Goal: Transaction & Acquisition: Subscribe to service/newsletter

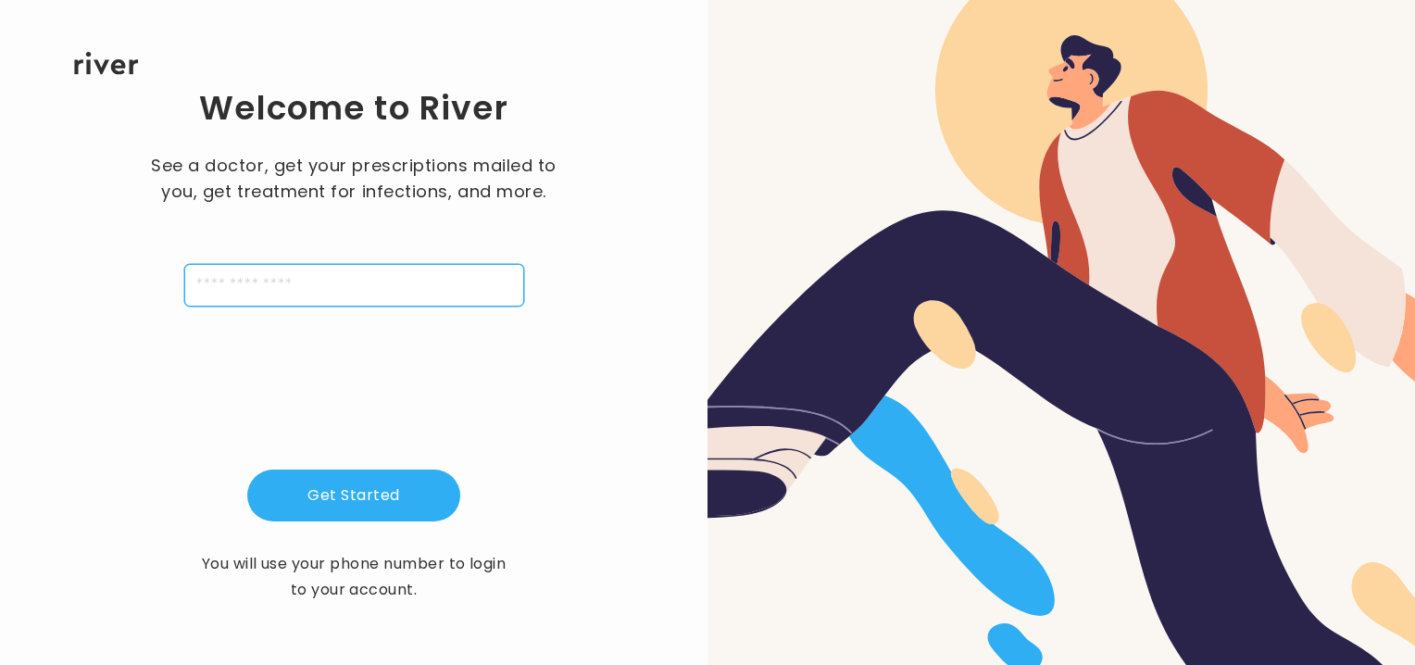
click at [369, 297] on input "tel" at bounding box center [354, 285] width 340 height 43
type input "**********"
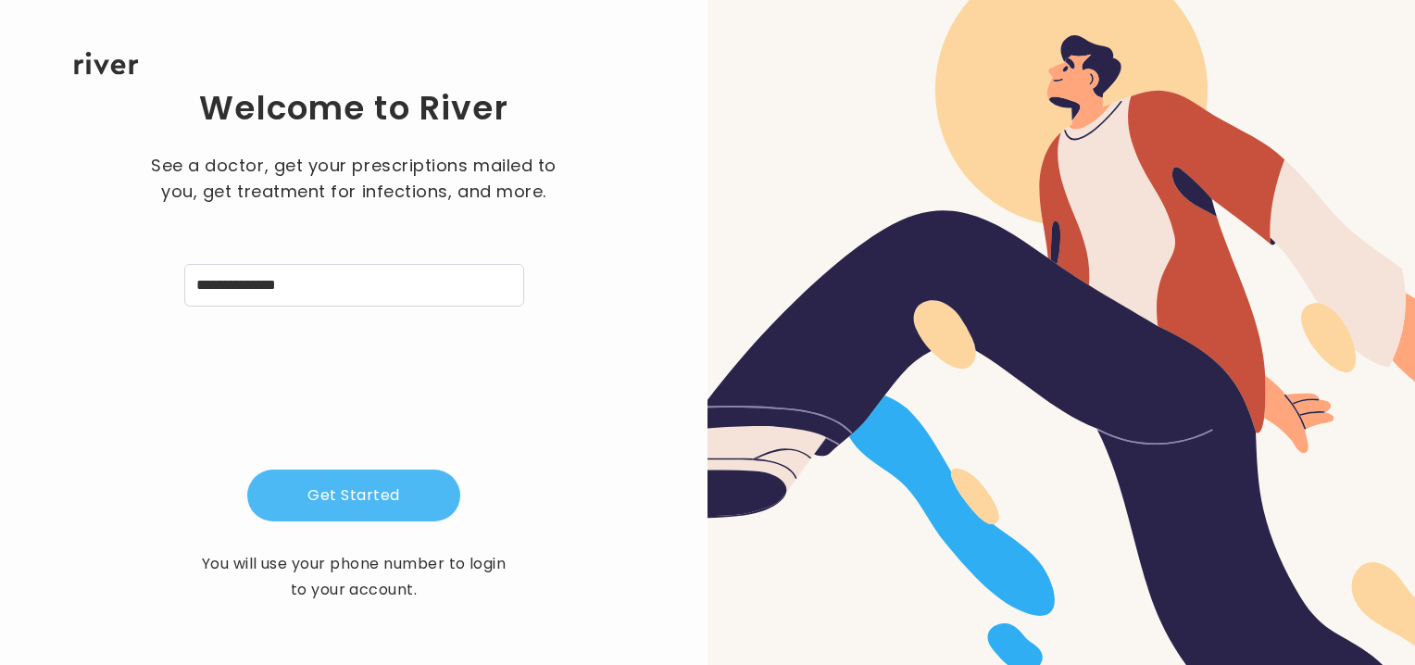
click at [333, 498] on button "Get Started" at bounding box center [353, 495] width 213 height 52
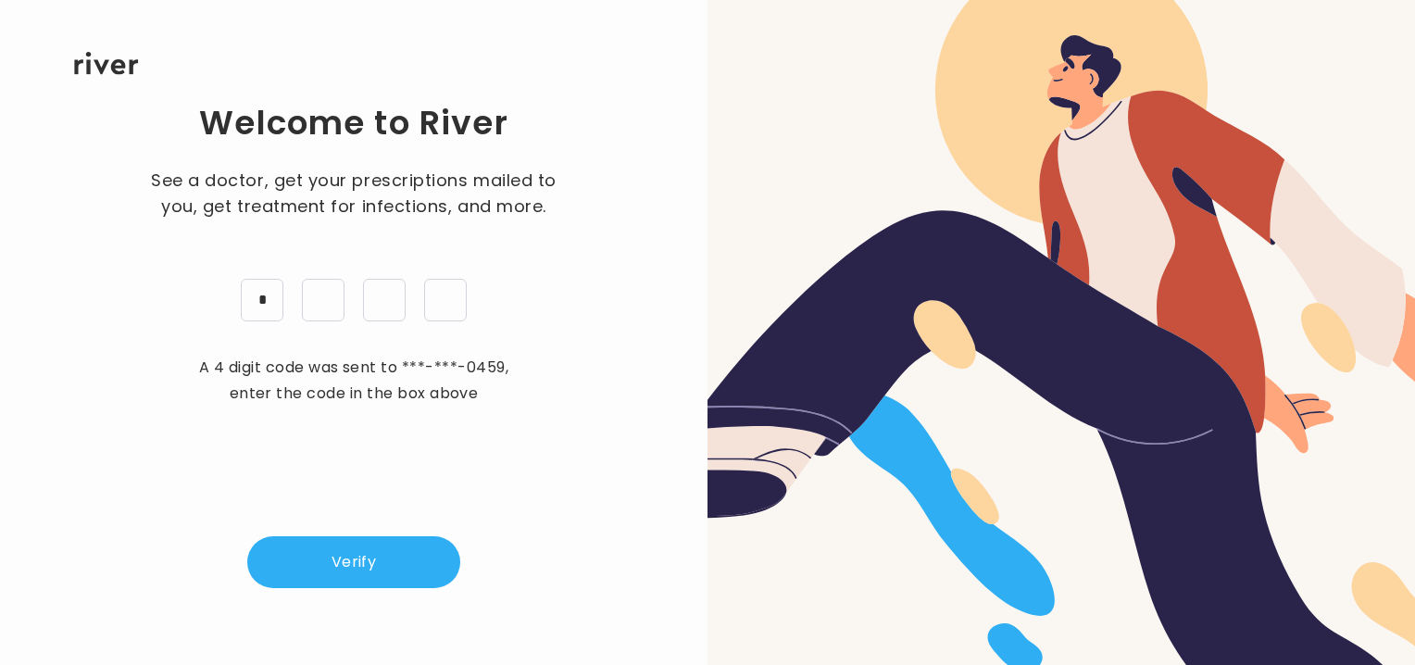
type input "*"
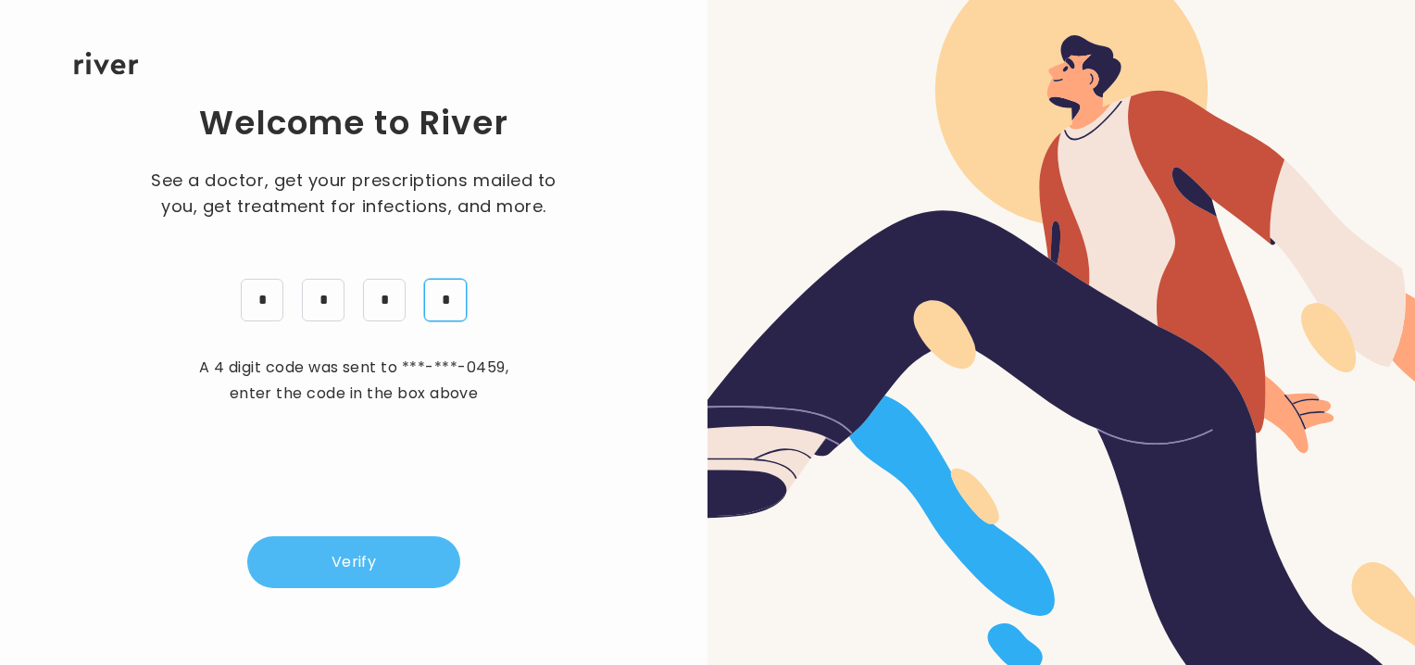
type input "*"
click at [356, 559] on button "Verify" at bounding box center [353, 562] width 213 height 52
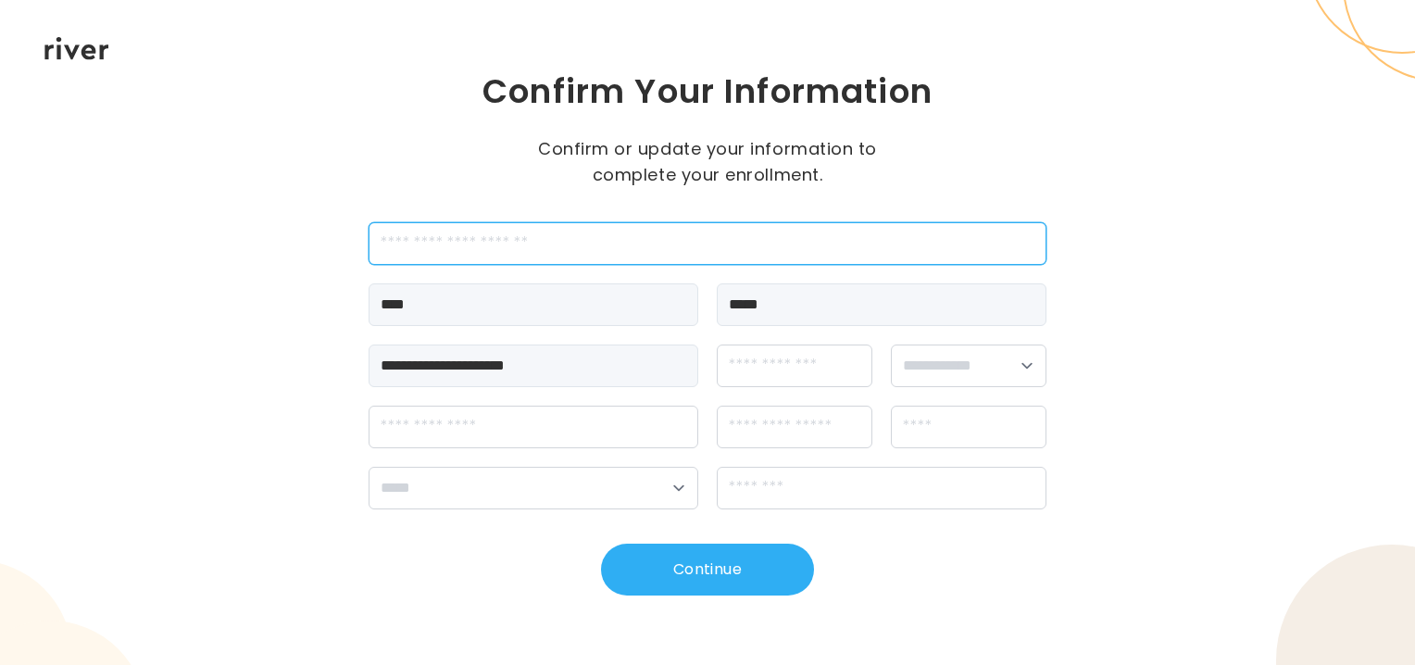
click at [475, 244] on input "employeeId" at bounding box center [708, 243] width 678 height 43
type input "*******"
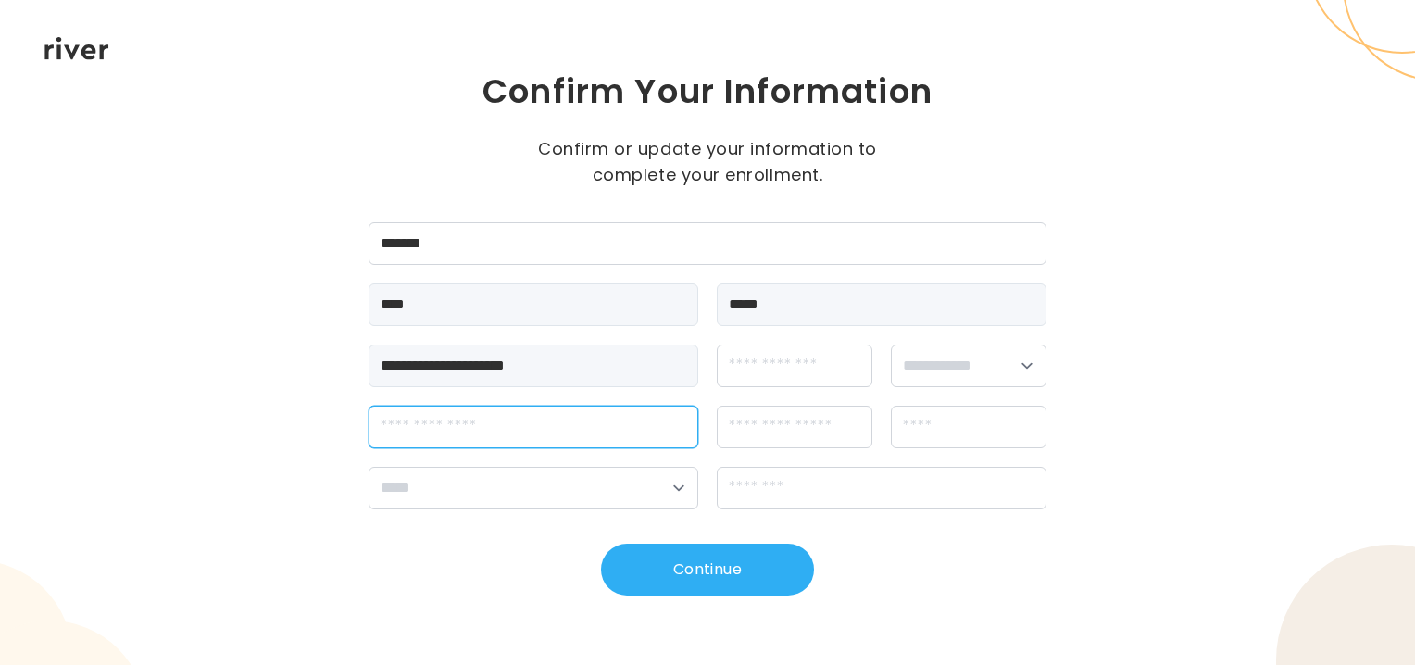
click at [482, 436] on input "streetAddress" at bounding box center [534, 427] width 330 height 43
type input "**********"
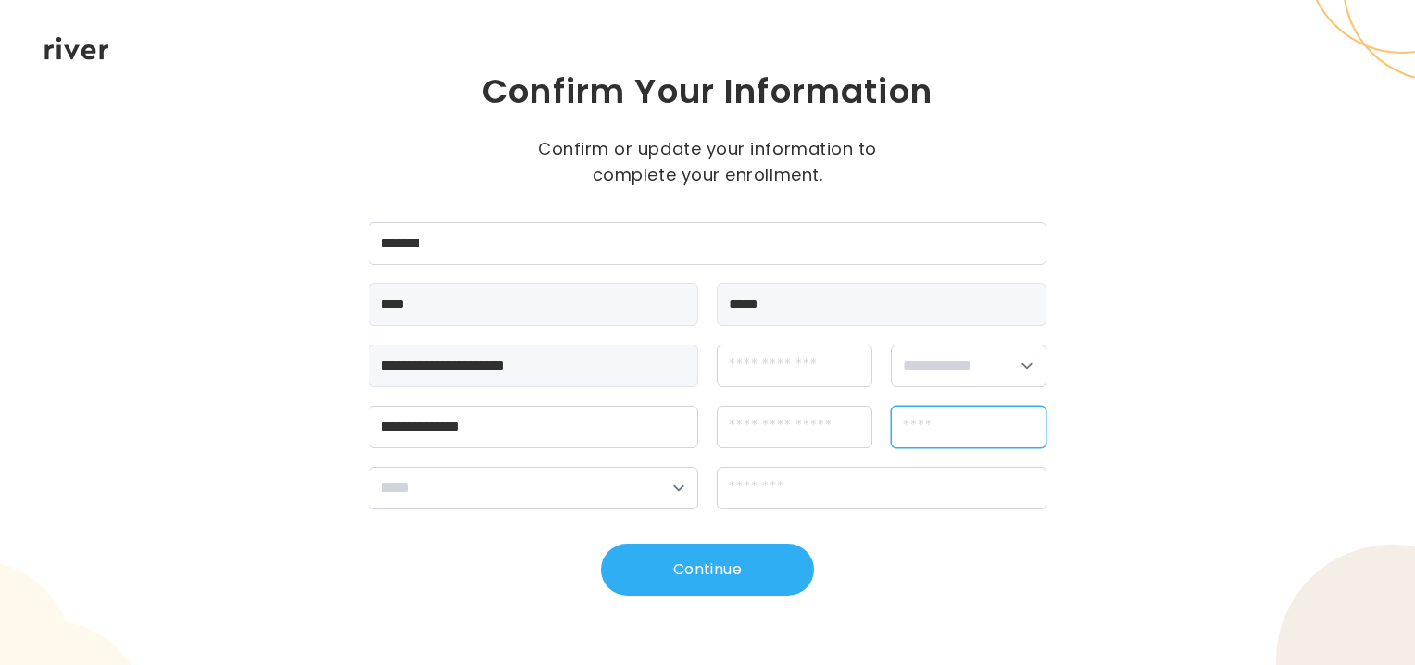
type input "**********"
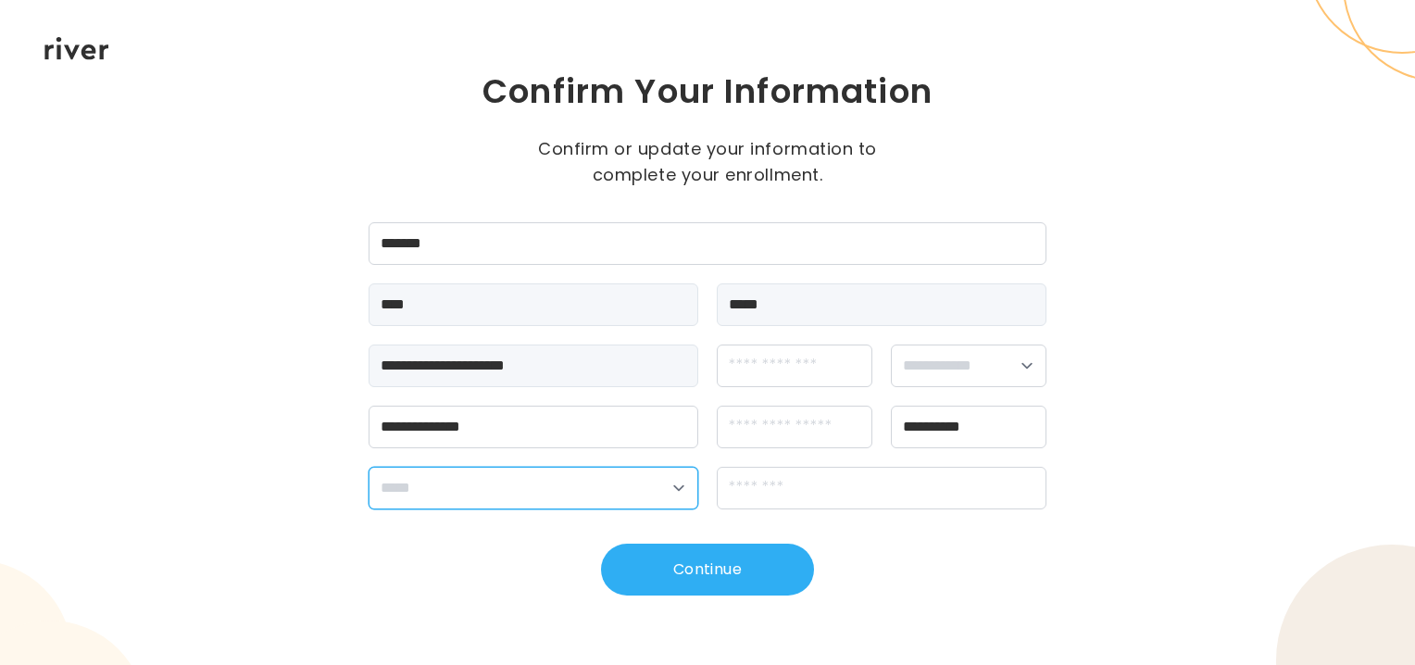
select select "**"
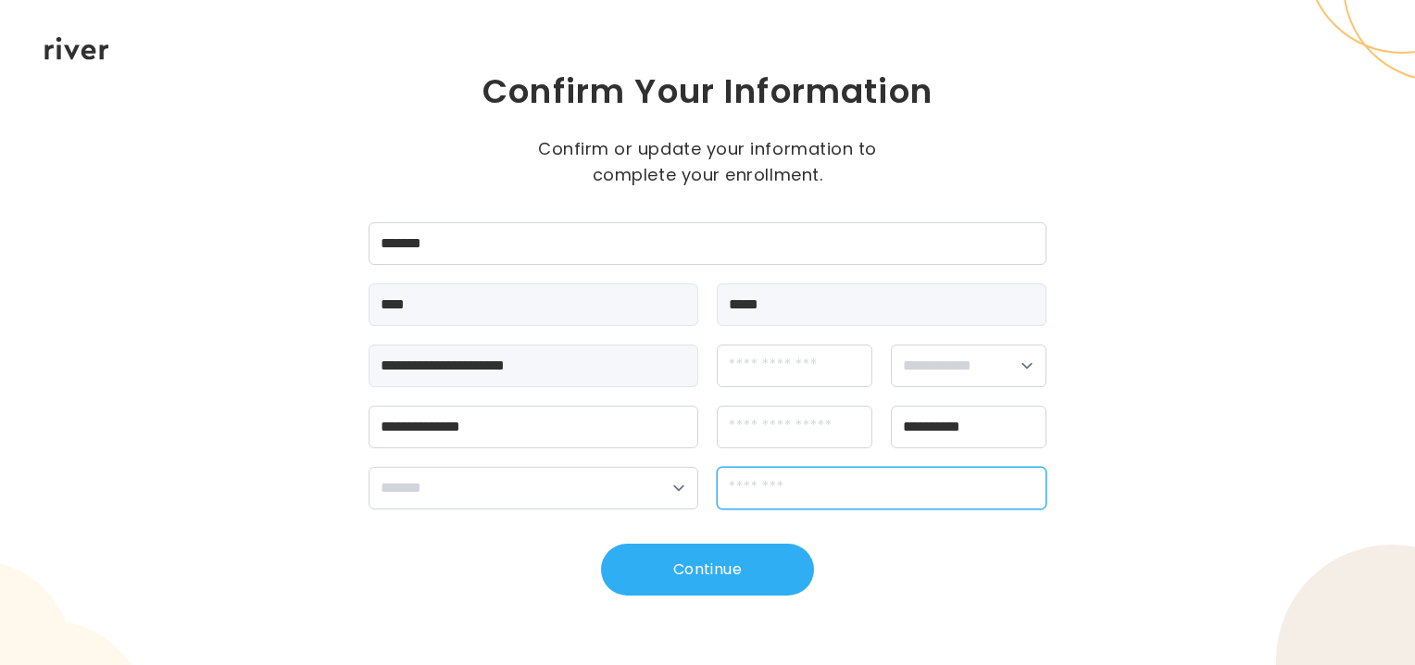
type input "*****"
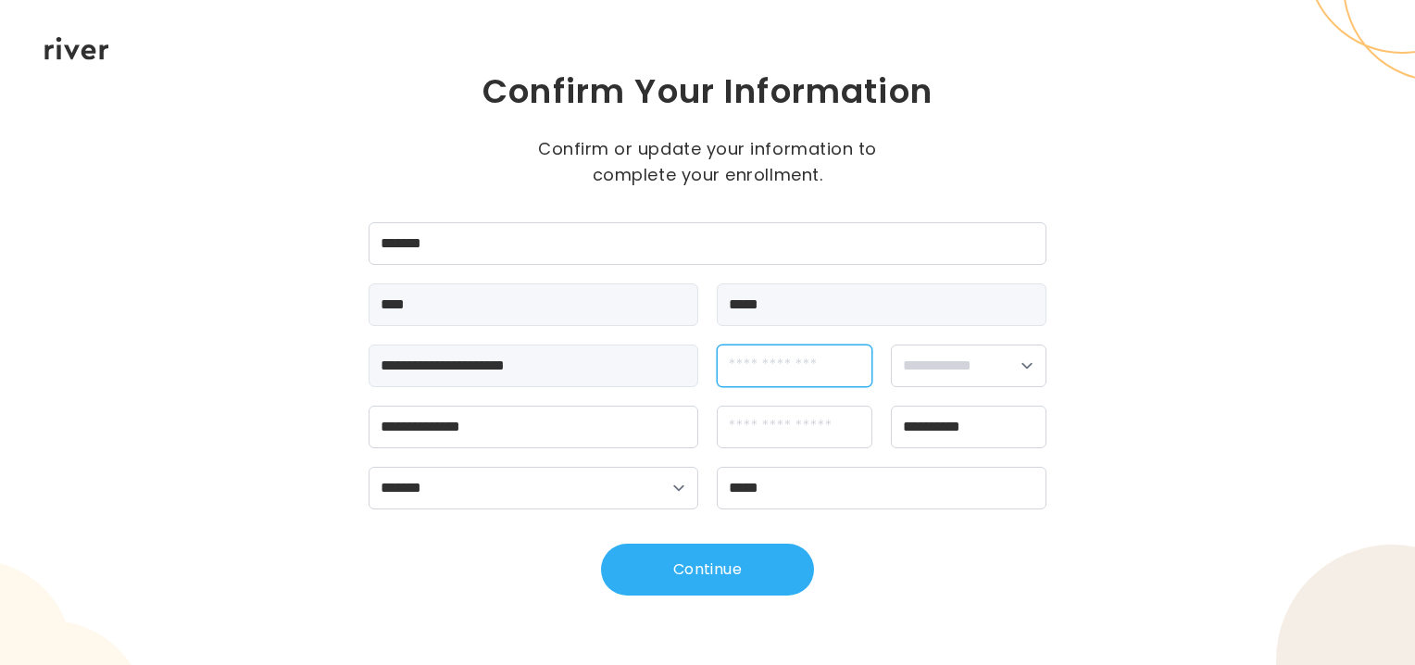
click at [772, 377] on input "dateOfBirth" at bounding box center [795, 365] width 156 height 43
type input "**********"
click at [1027, 370] on select "**********" at bounding box center [969, 365] width 156 height 43
select select "****"
click at [891, 344] on select "**********" at bounding box center [969, 365] width 156 height 43
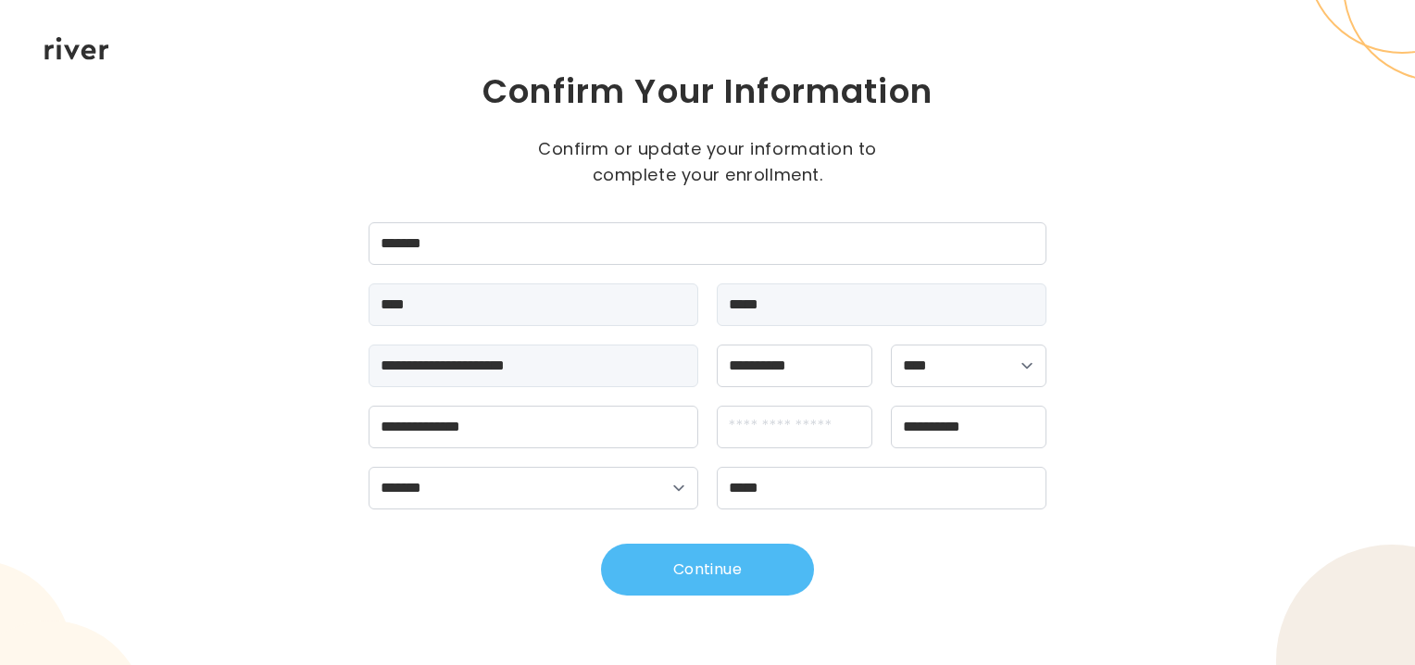
click at [727, 561] on button "Continue" at bounding box center [707, 569] width 213 height 52
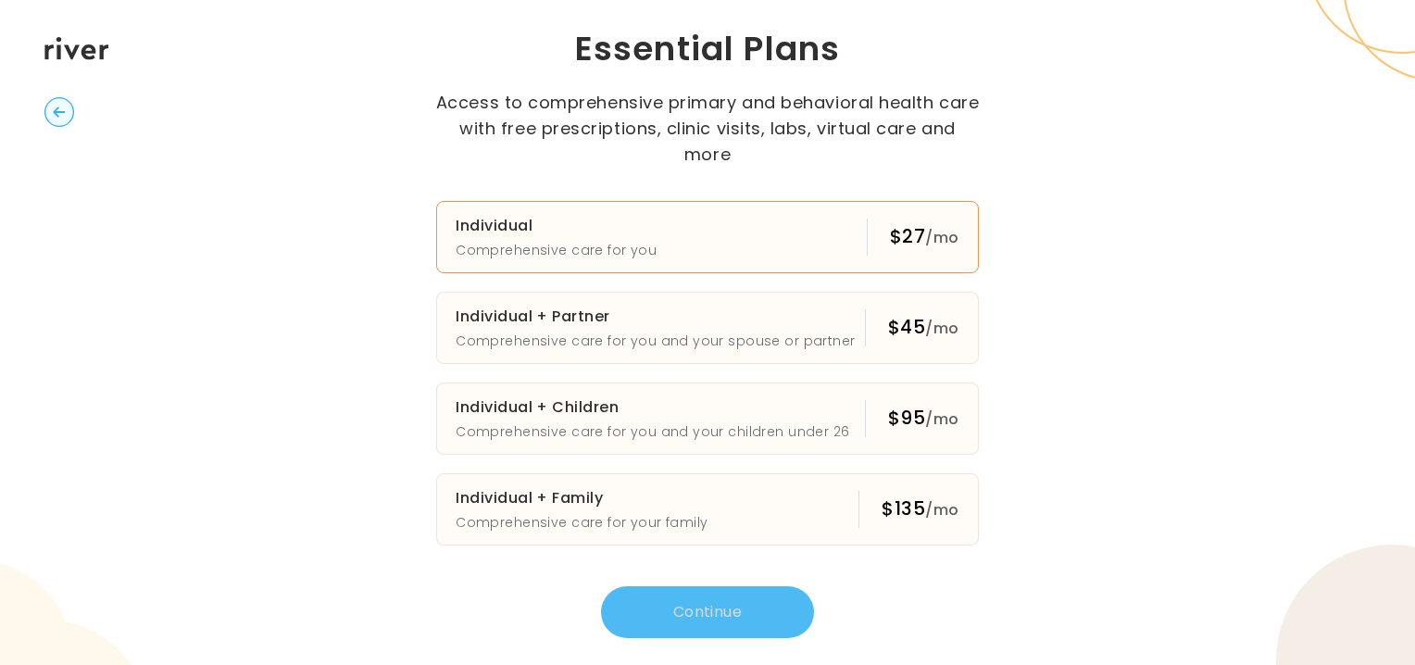
click at [829, 220] on button "Individual Comprehensive care for you $27 /mo" at bounding box center [707, 237] width 543 height 72
click at [706, 611] on button "Continue" at bounding box center [707, 612] width 213 height 52
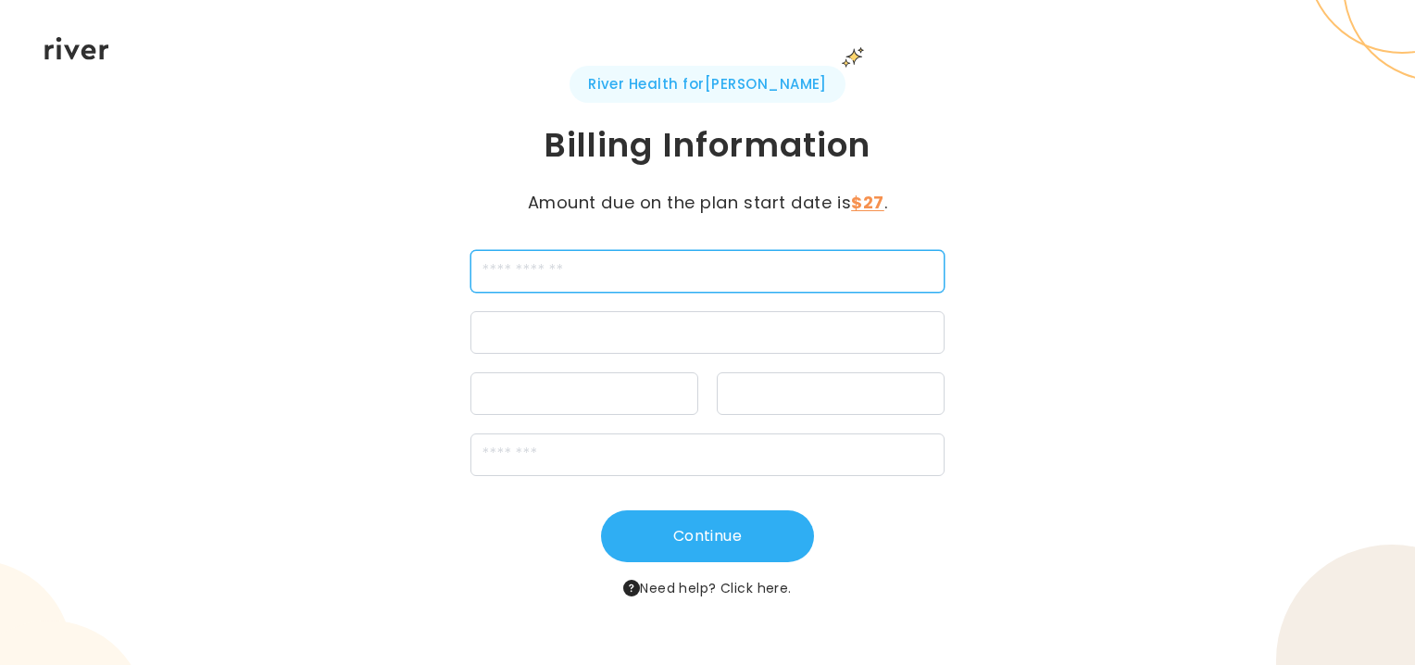
click at [599, 269] on input "cardName" at bounding box center [707, 271] width 474 height 43
type input "**********"
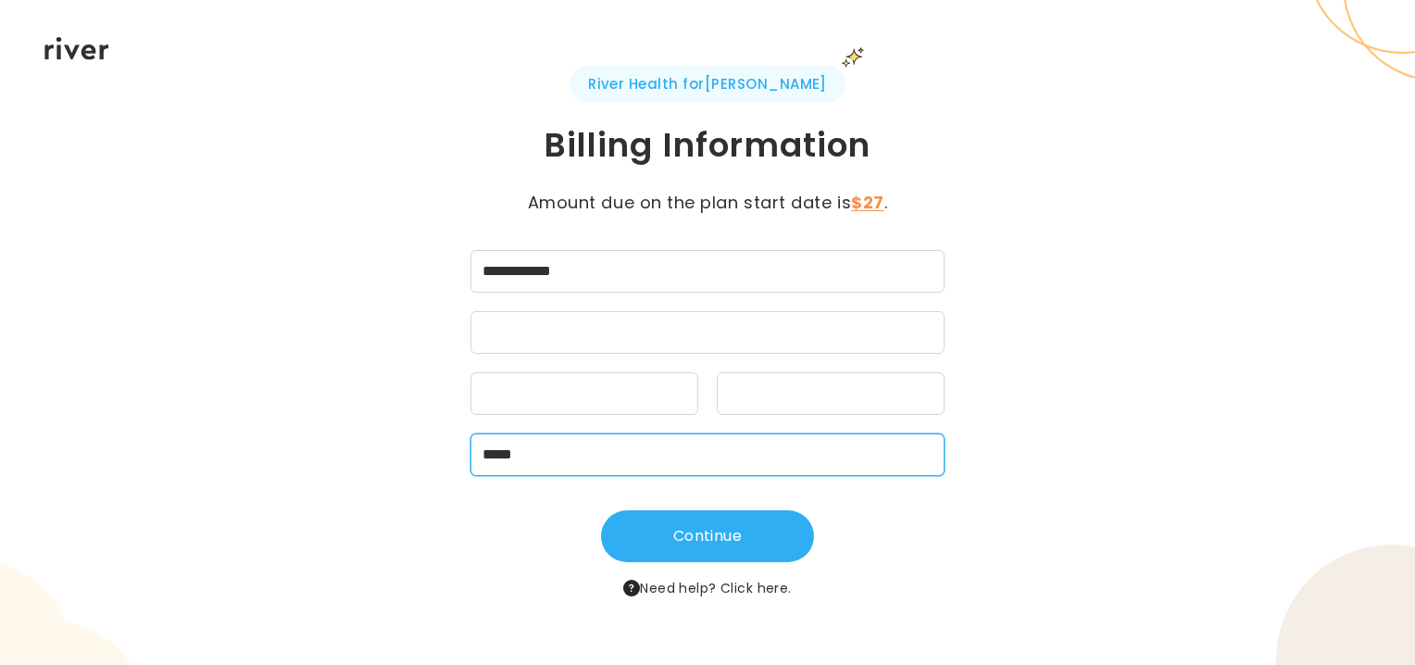
type input "*****"
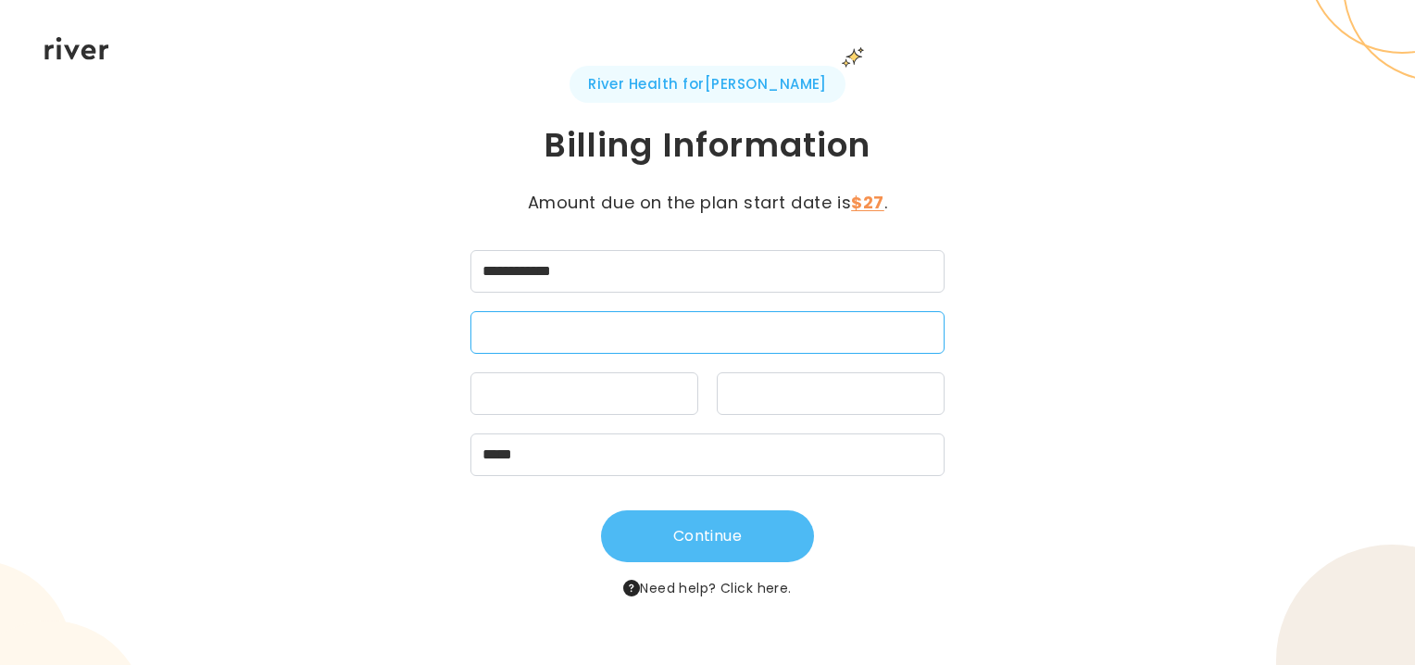
click at [695, 533] on button "Continue" at bounding box center [707, 536] width 213 height 52
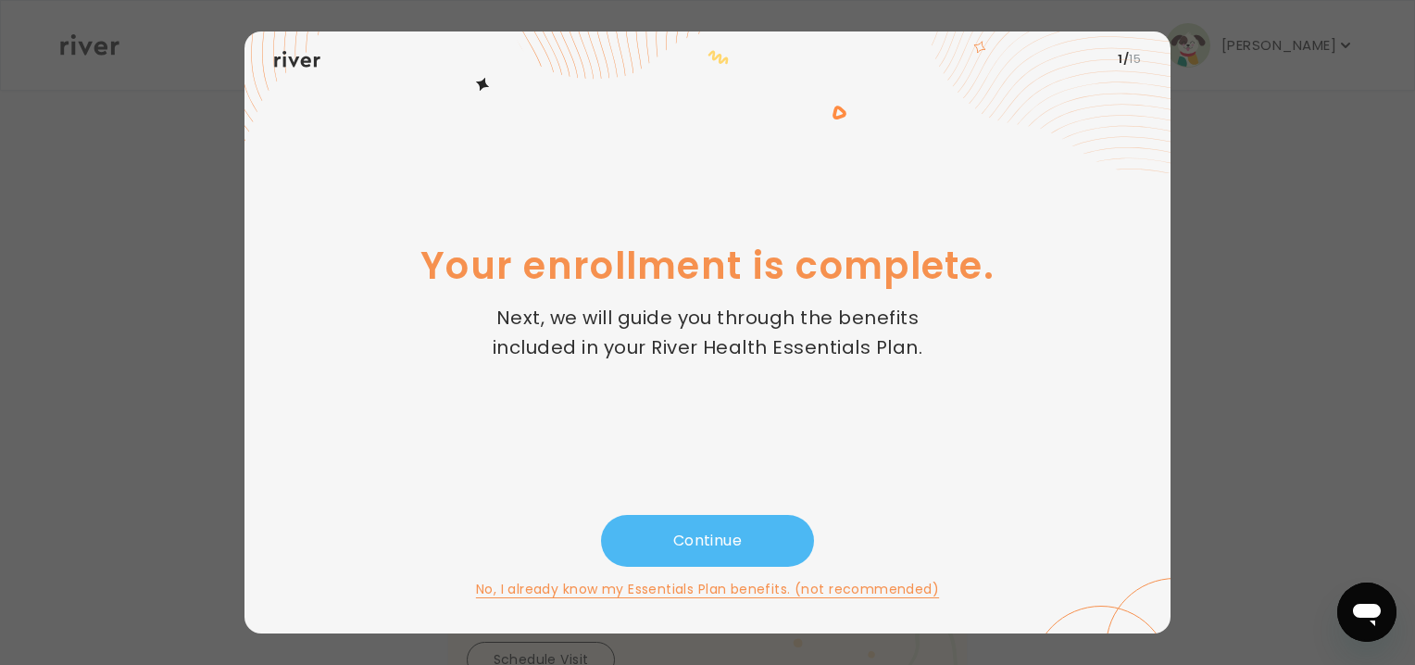
click at [668, 545] on button "Continue" at bounding box center [707, 541] width 213 height 52
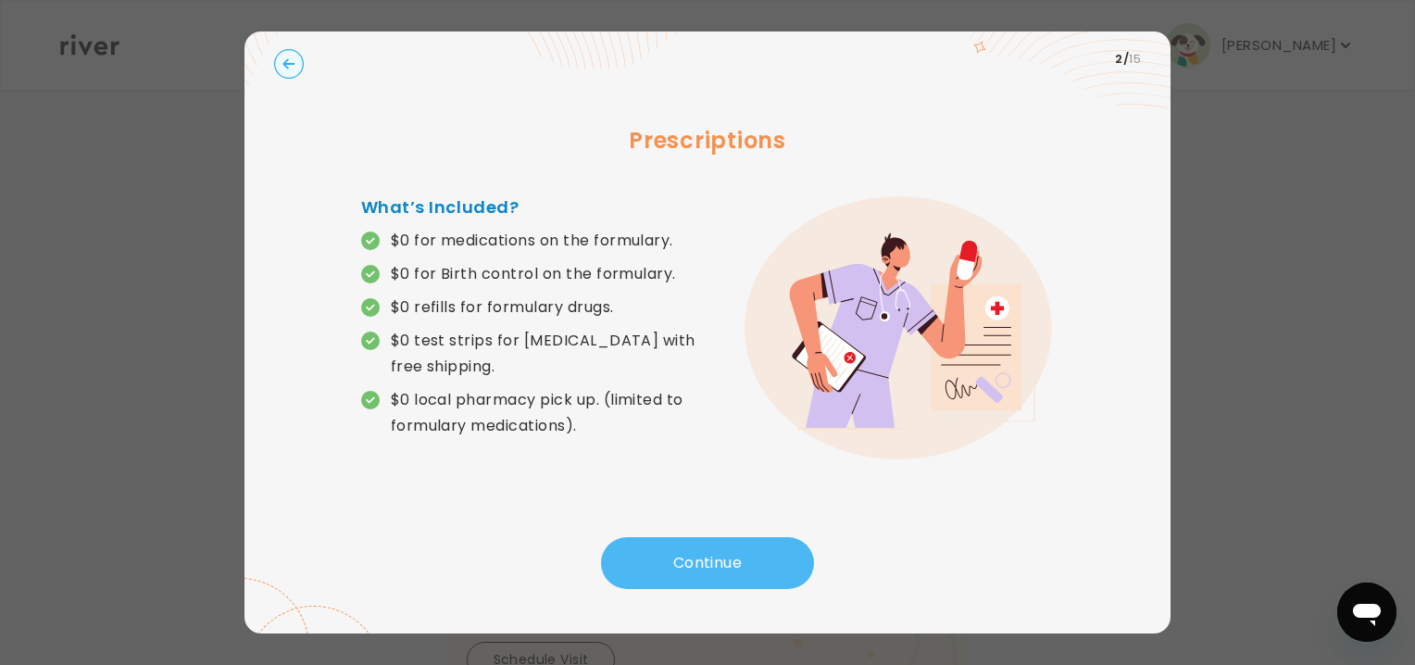
click at [700, 559] on button "Continue" at bounding box center [707, 563] width 213 height 52
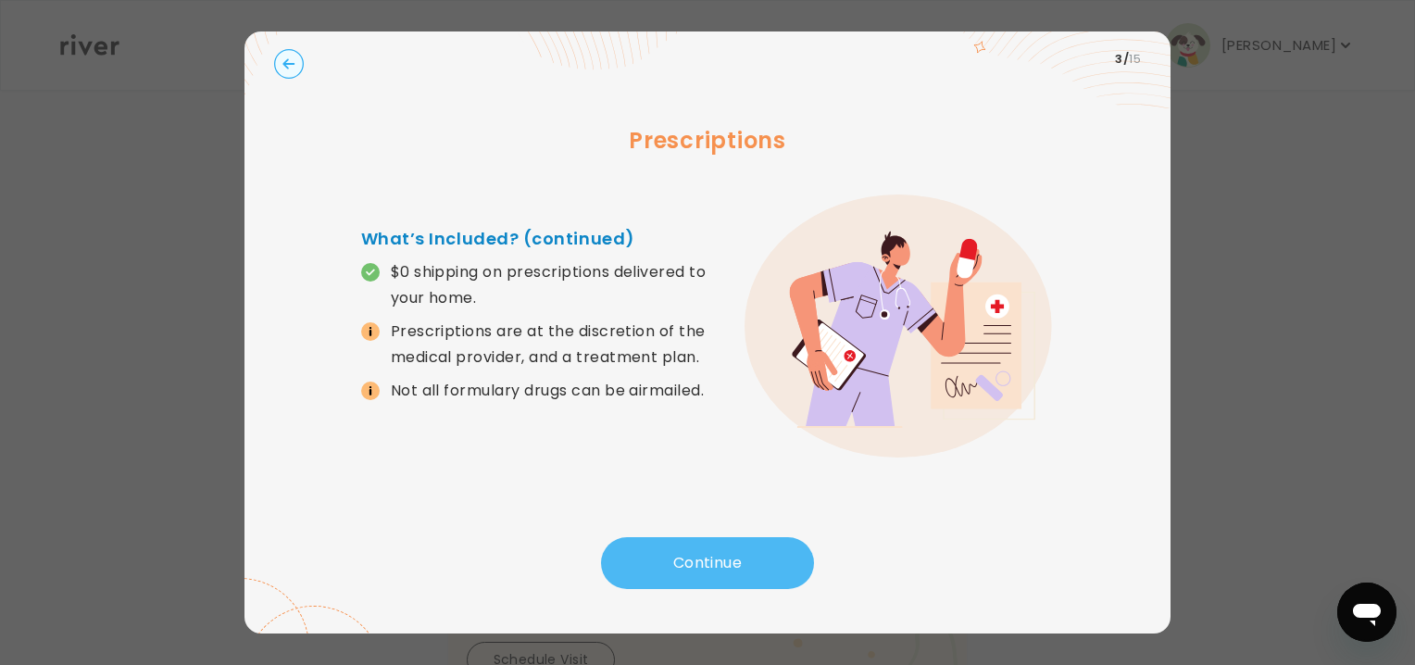
click at [700, 559] on button "Continue" at bounding box center [707, 563] width 213 height 52
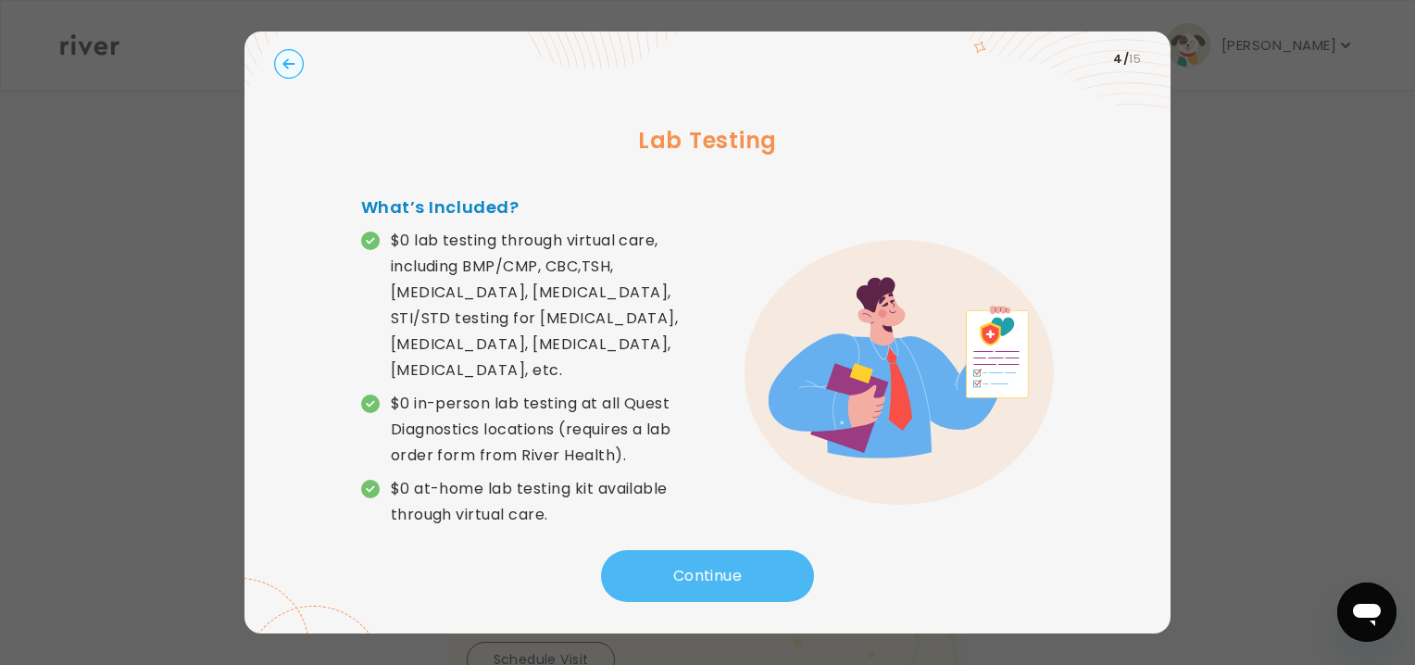
click at [704, 563] on button "Continue" at bounding box center [707, 576] width 213 height 52
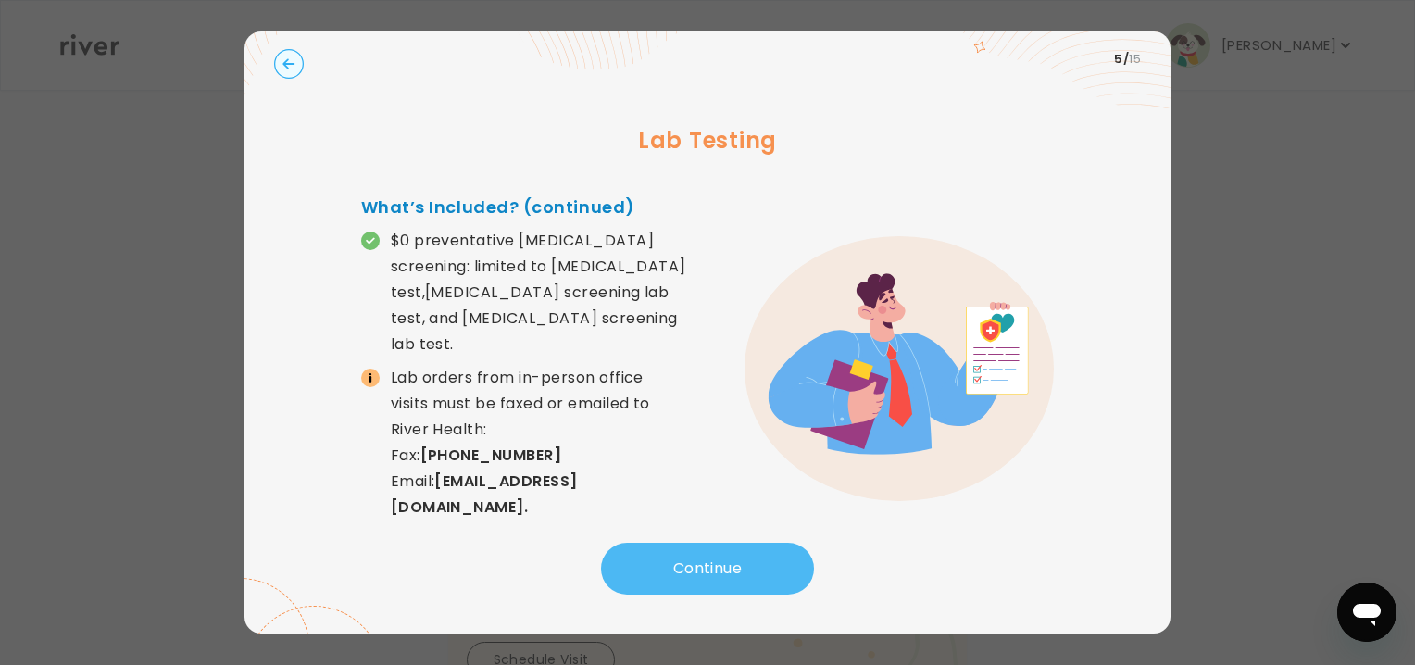
click at [704, 563] on button "Continue" at bounding box center [707, 569] width 213 height 52
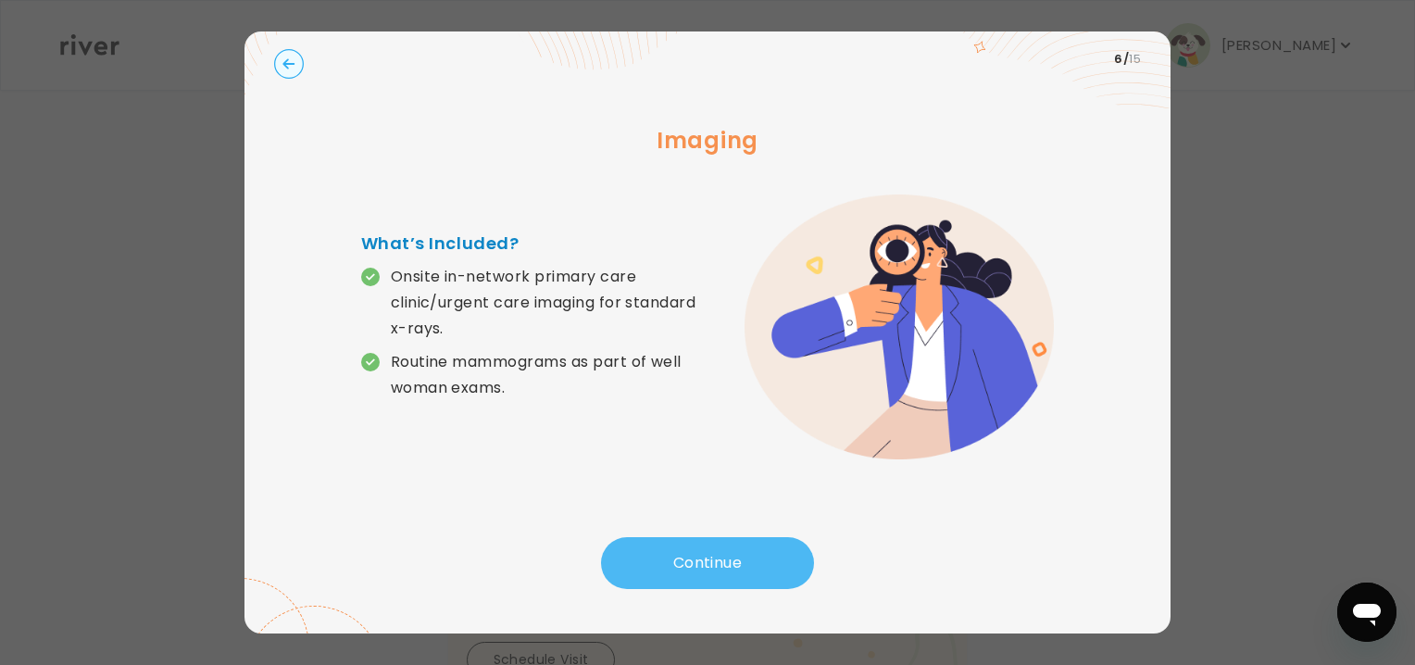
click at [704, 563] on button "Continue" at bounding box center [707, 563] width 213 height 52
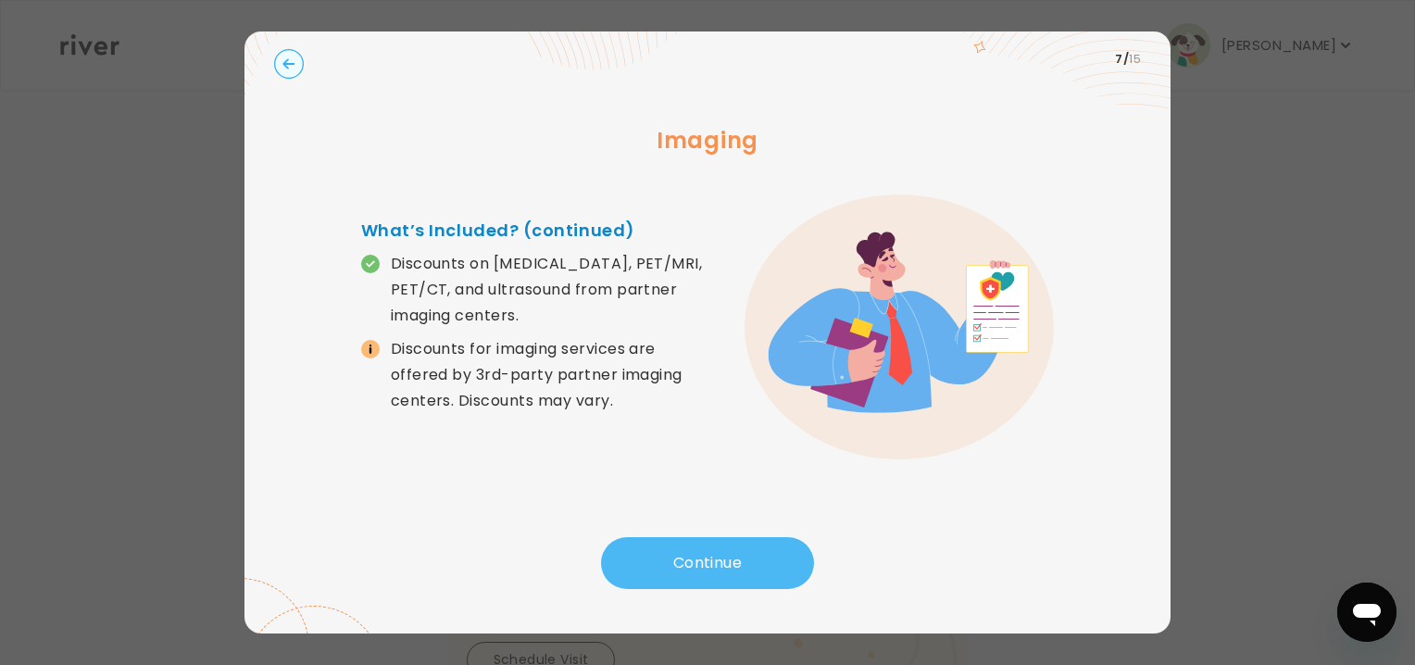
click at [704, 563] on button "Continue" at bounding box center [707, 563] width 213 height 52
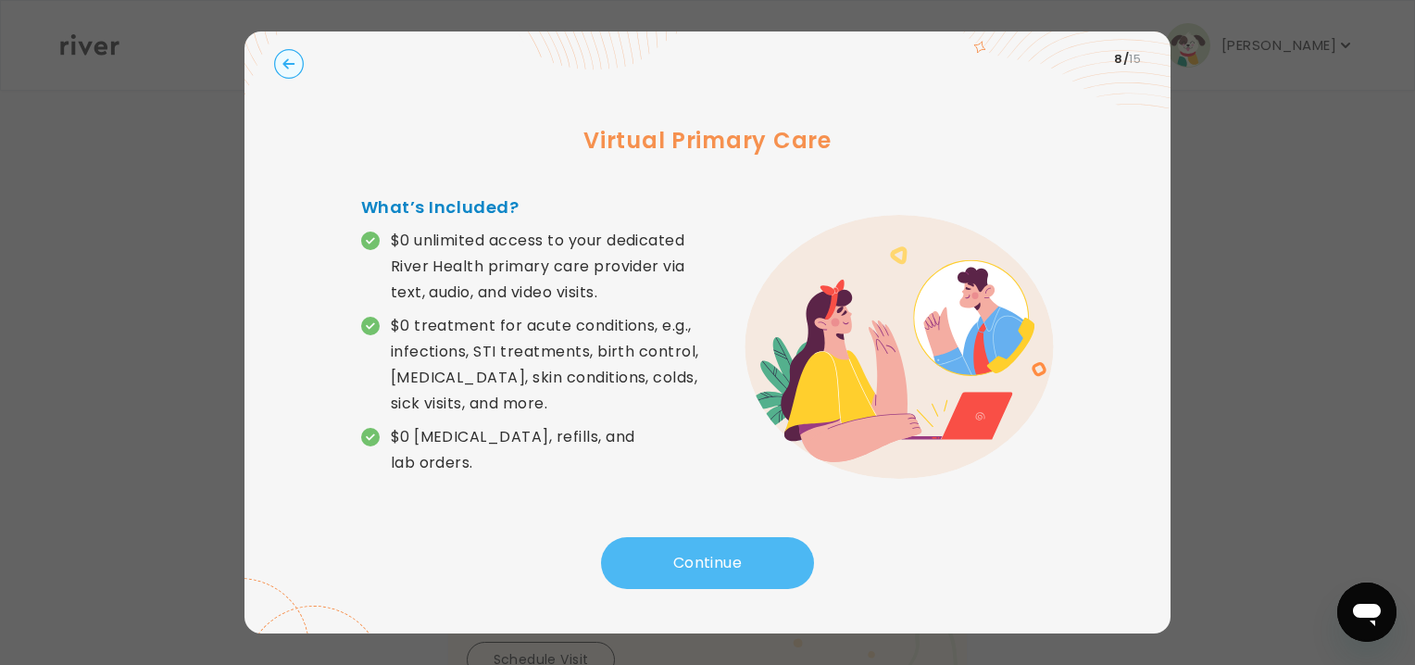
click at [704, 563] on button "Continue" at bounding box center [707, 563] width 213 height 52
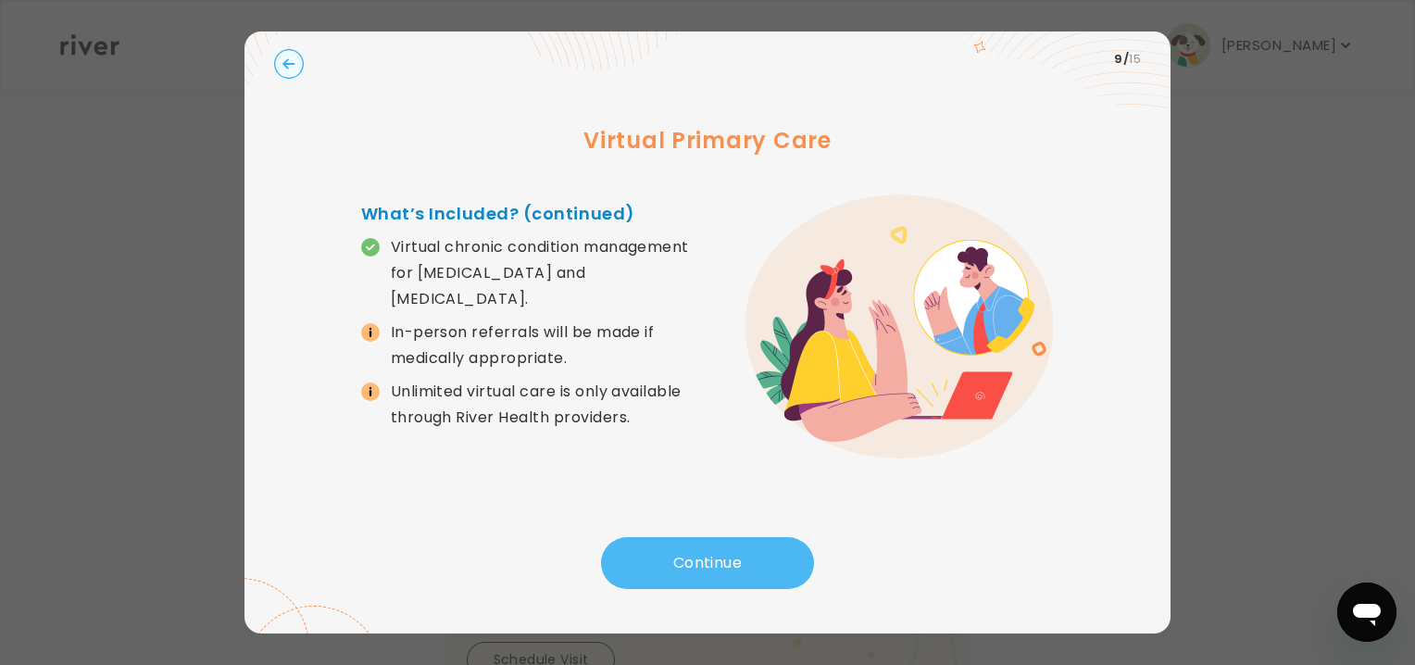
click at [704, 563] on button "Continue" at bounding box center [707, 563] width 213 height 52
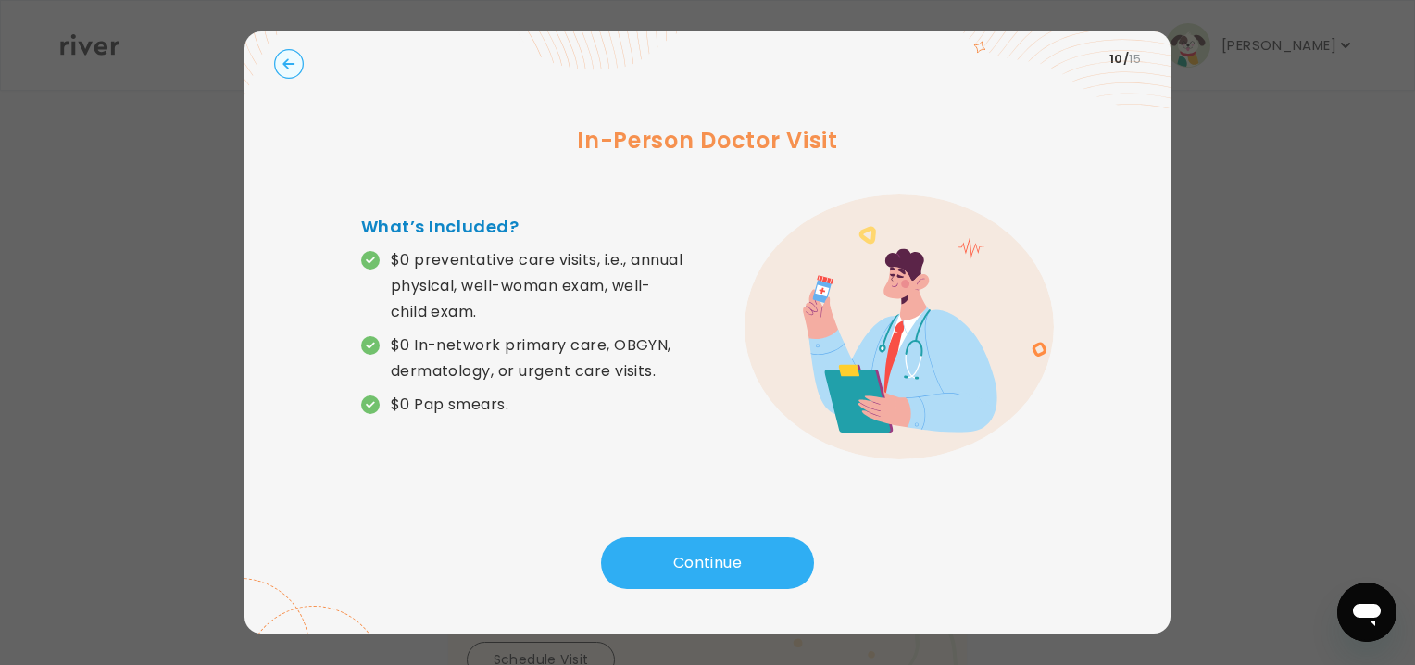
click at [286, 67] on icon "button" at bounding box center [289, 64] width 30 height 30
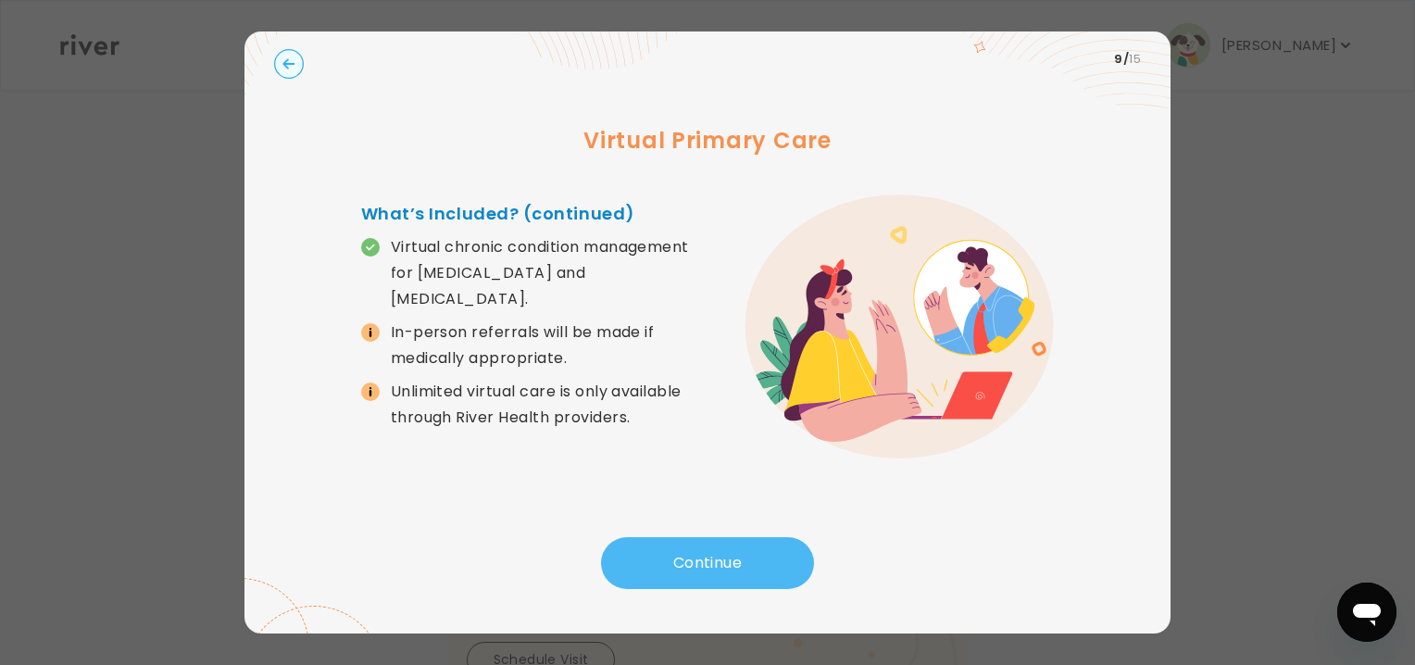
click at [681, 560] on button "Continue" at bounding box center [707, 563] width 213 height 52
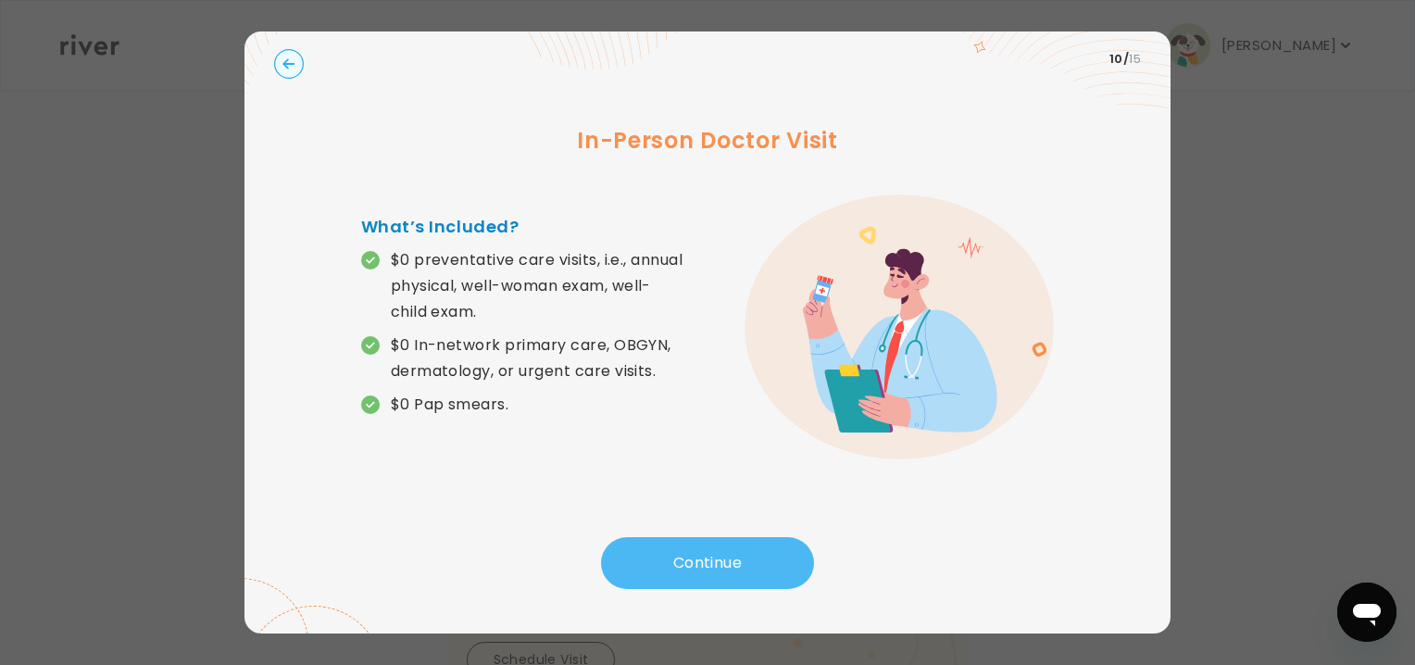
click at [681, 560] on button "Continue" at bounding box center [707, 563] width 213 height 52
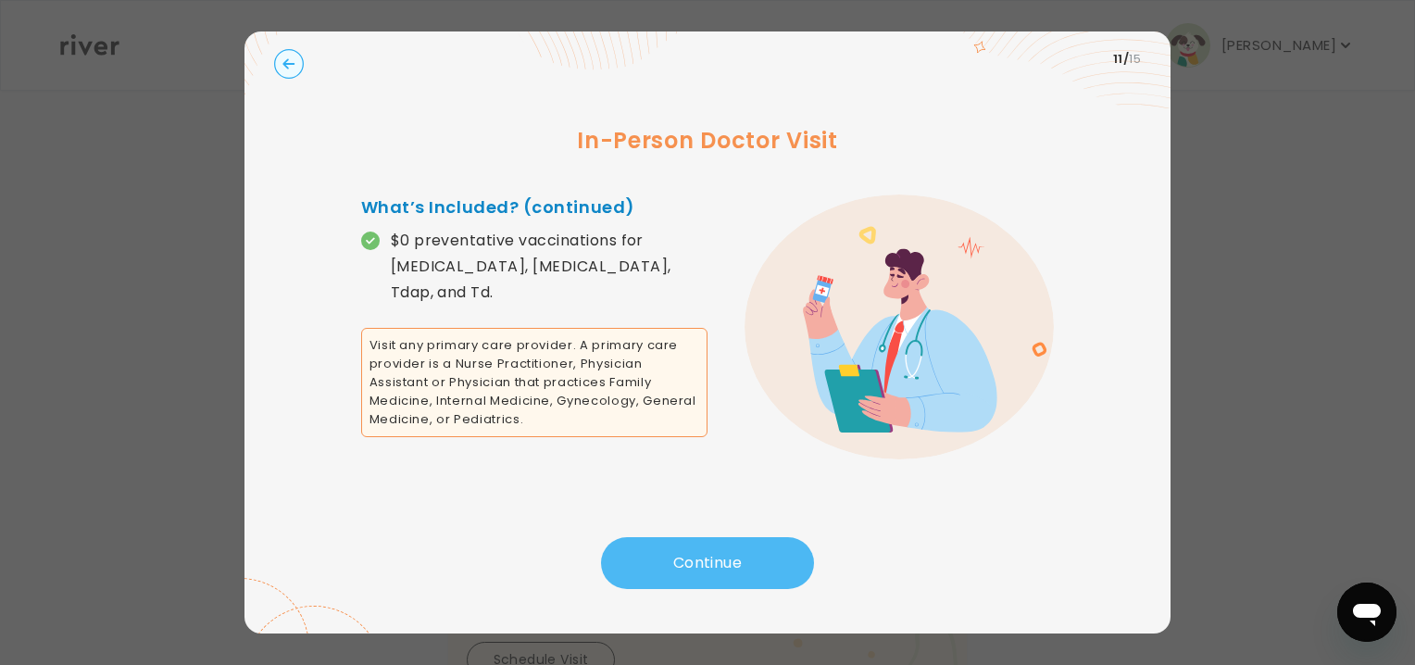
click at [681, 560] on button "Continue" at bounding box center [707, 563] width 213 height 52
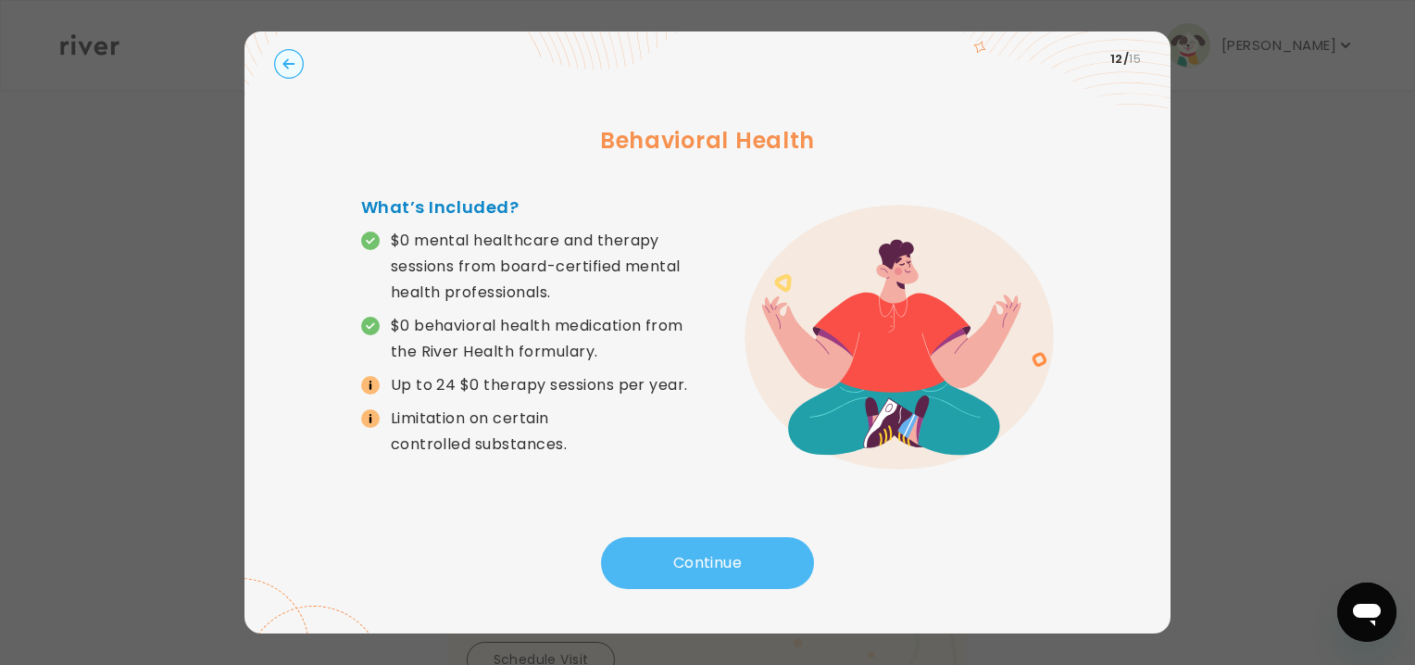
click at [681, 560] on button "Continue" at bounding box center [707, 563] width 213 height 52
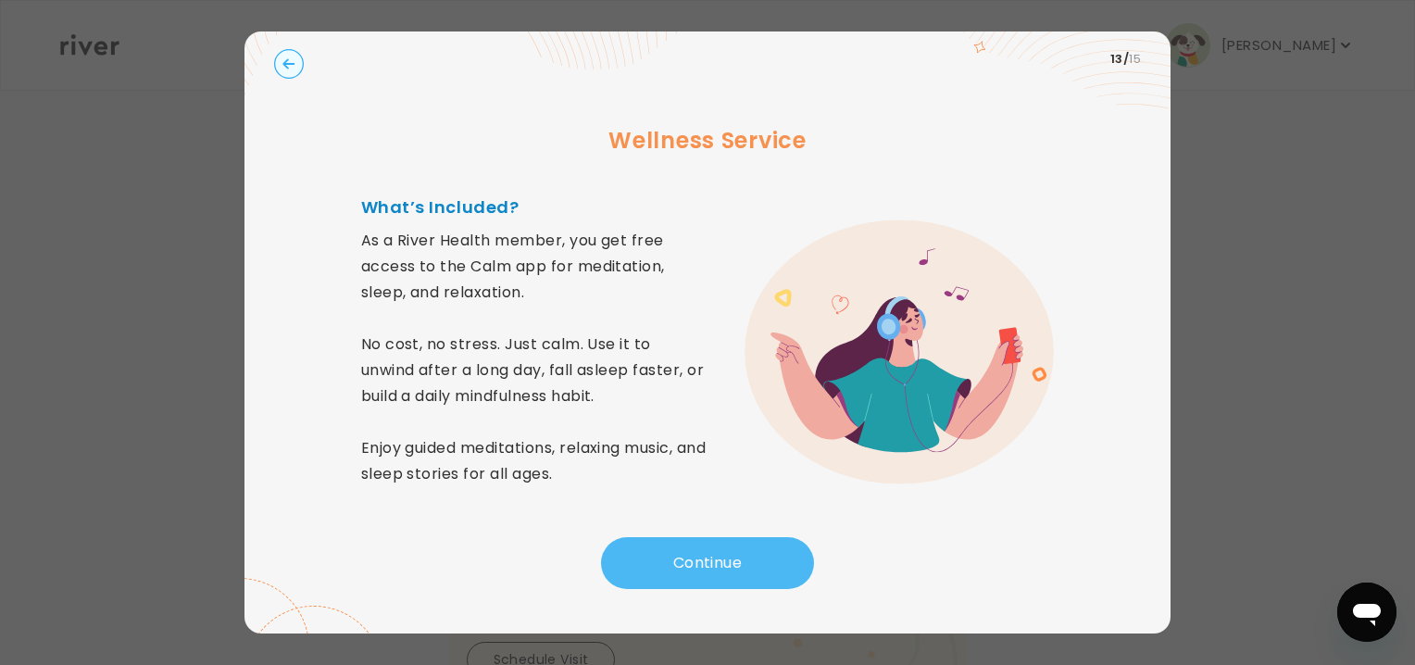
click at [707, 556] on button "Continue" at bounding box center [707, 563] width 213 height 52
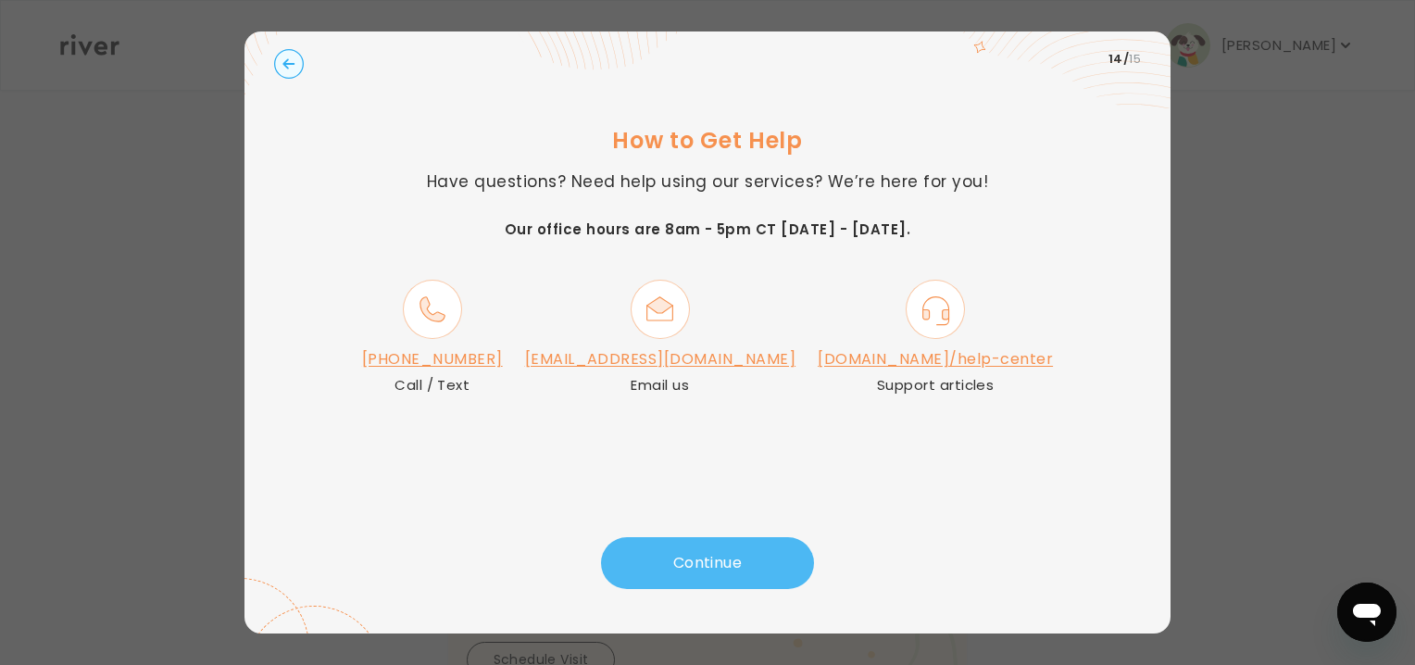
click at [667, 568] on button "Continue" at bounding box center [707, 563] width 213 height 52
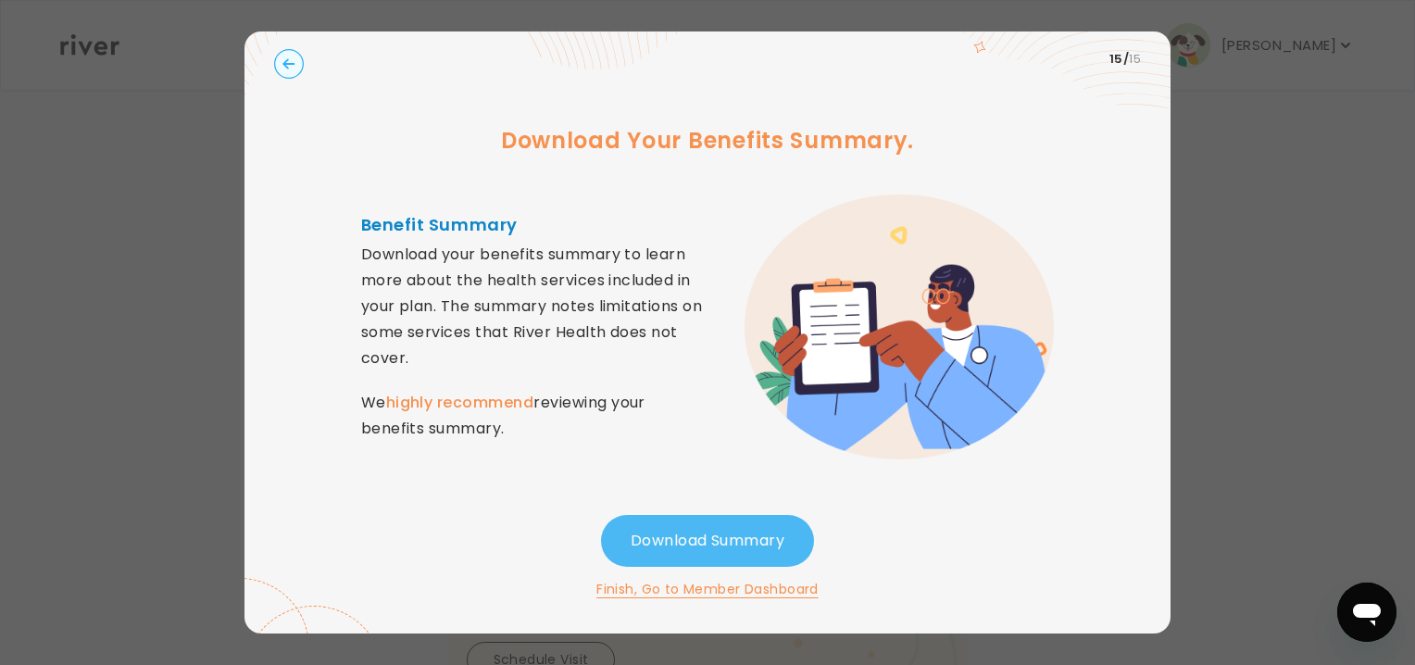
click at [659, 538] on button "Download Summary" at bounding box center [707, 541] width 213 height 52
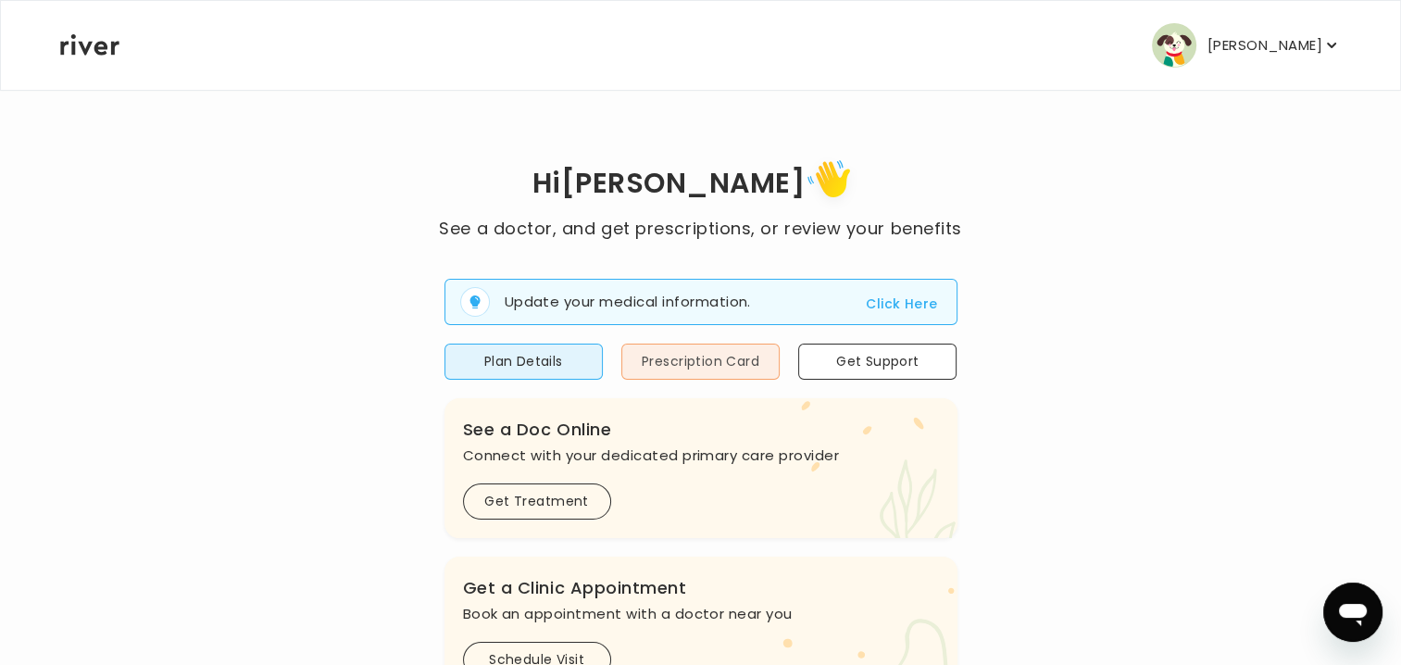
click at [729, 359] on button "Prescription Card" at bounding box center [700, 362] width 158 height 36
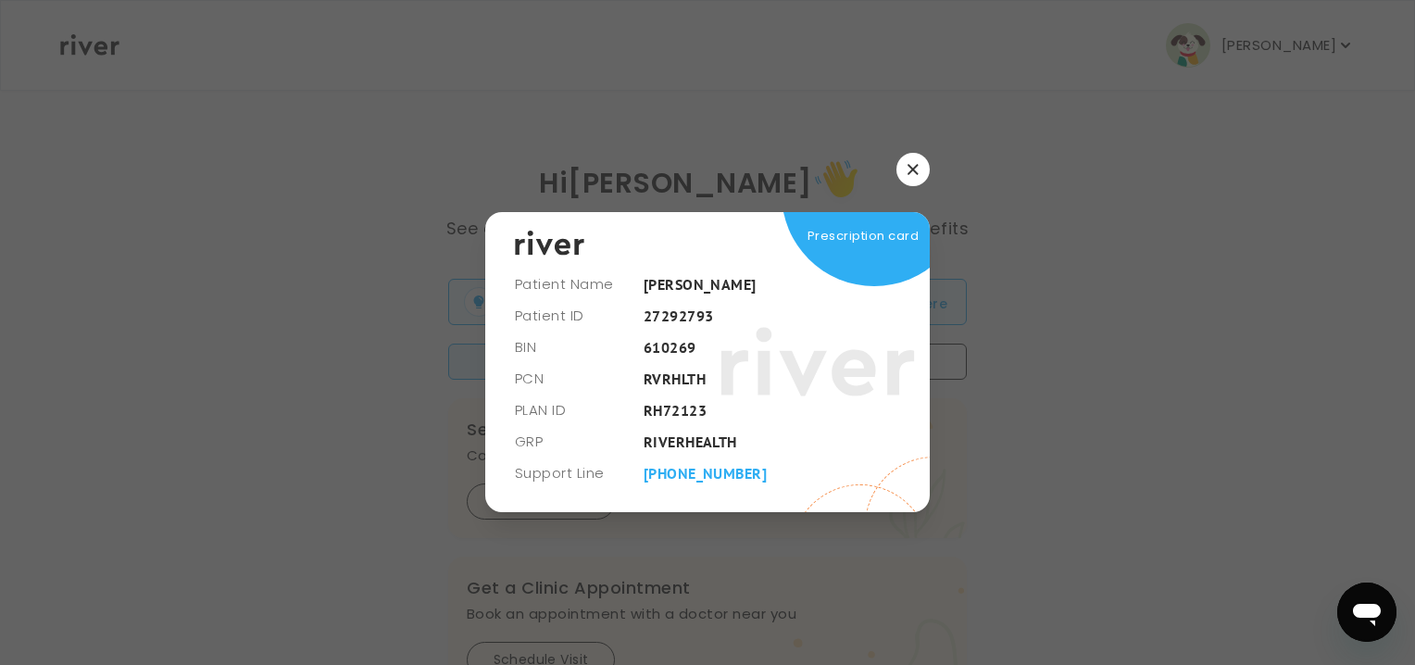
click at [191, 522] on div at bounding box center [707, 332] width 1415 height 665
click at [911, 177] on button "button" at bounding box center [912, 169] width 33 height 33
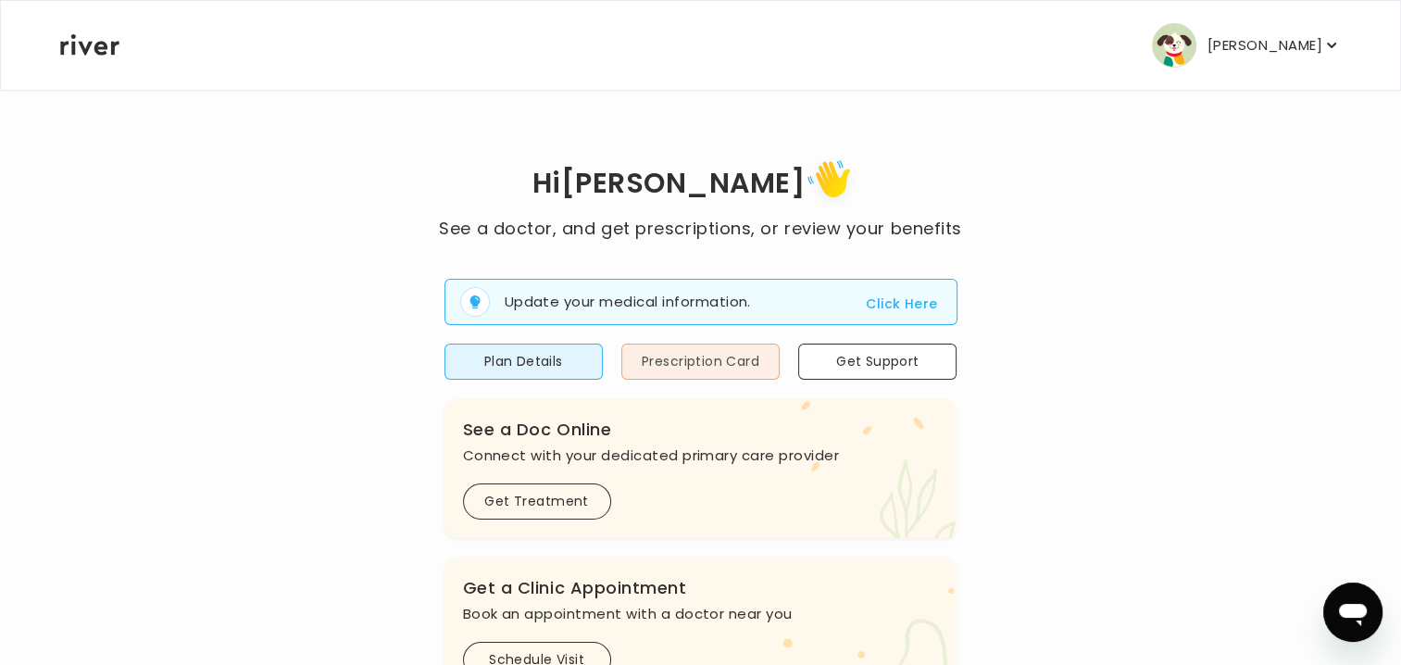
drag, startPoint x: 743, startPoint y: 364, endPoint x: 664, endPoint y: 354, distance: 80.3
click at [664, 354] on button "Prescription Card" at bounding box center [700, 362] width 158 height 36
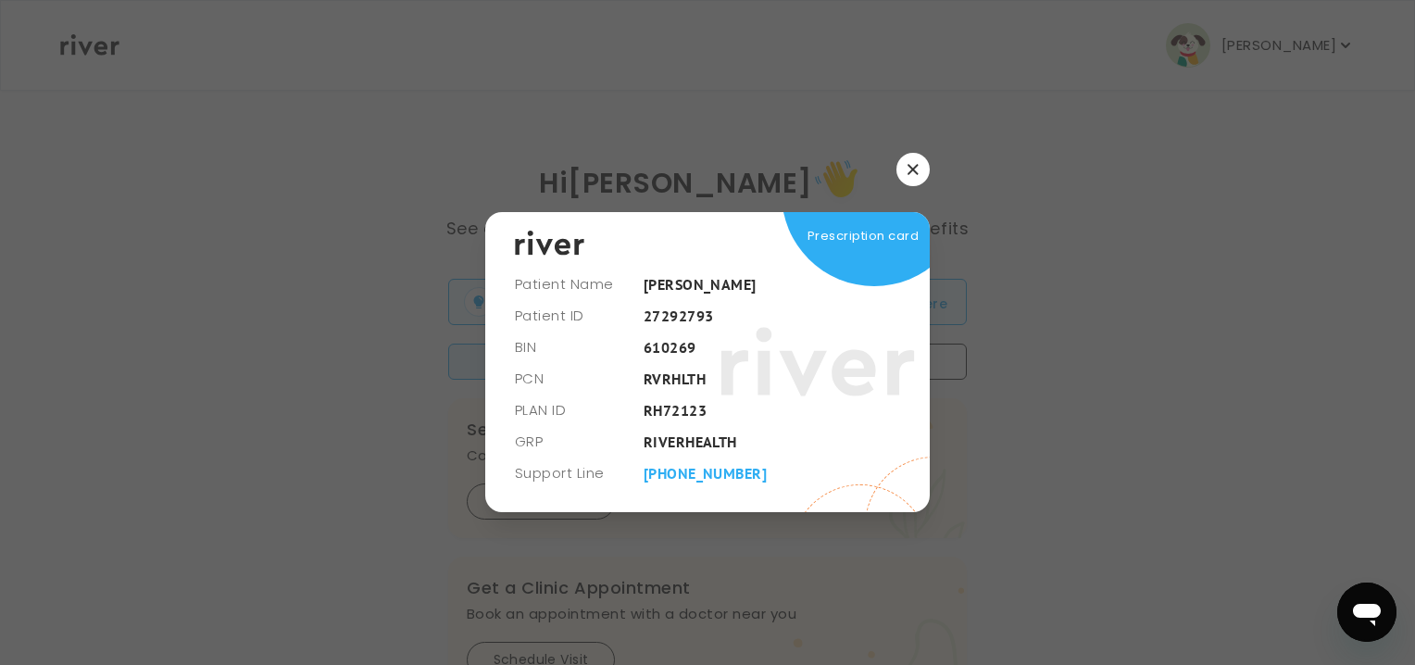
click at [162, 209] on div at bounding box center [707, 332] width 1415 height 665
drag, startPoint x: 285, startPoint y: 194, endPoint x: 344, endPoint y: 194, distance: 58.3
click at [288, 193] on div at bounding box center [707, 332] width 1415 height 665
click at [918, 170] on button "button" at bounding box center [912, 169] width 33 height 33
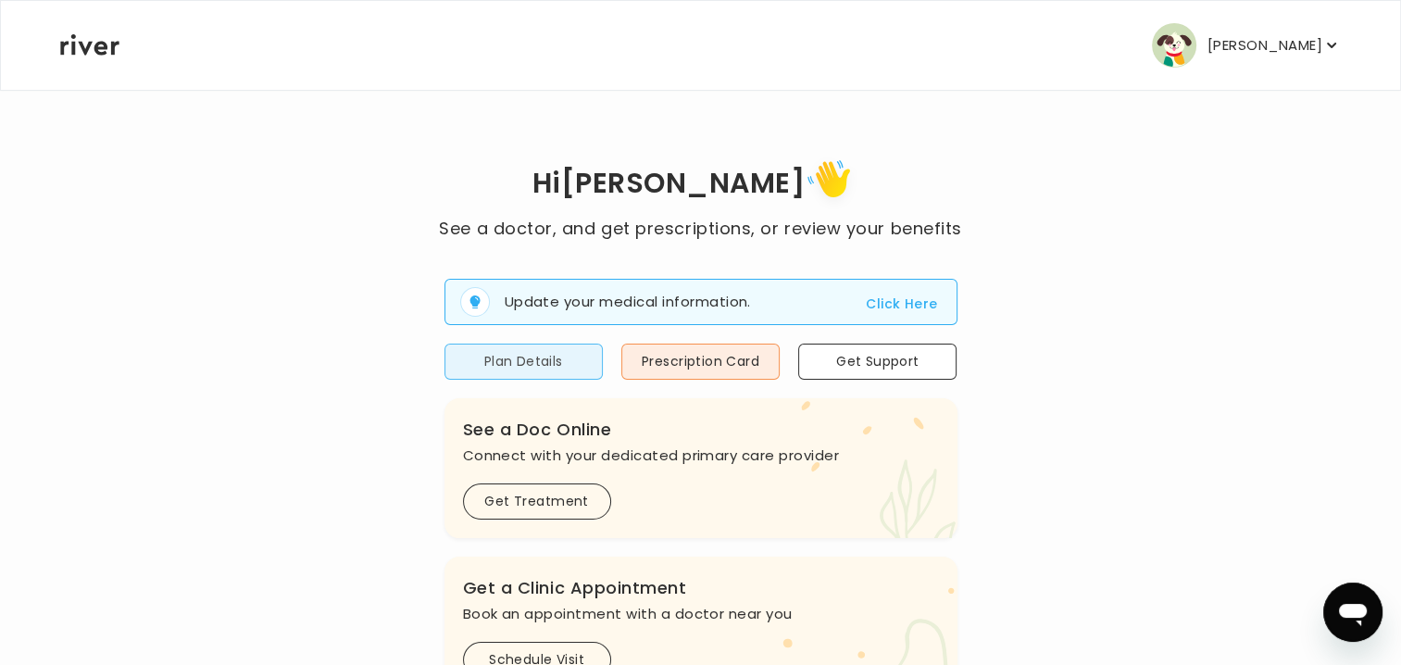
click at [581, 357] on button "Plan Details" at bounding box center [523, 362] width 158 height 36
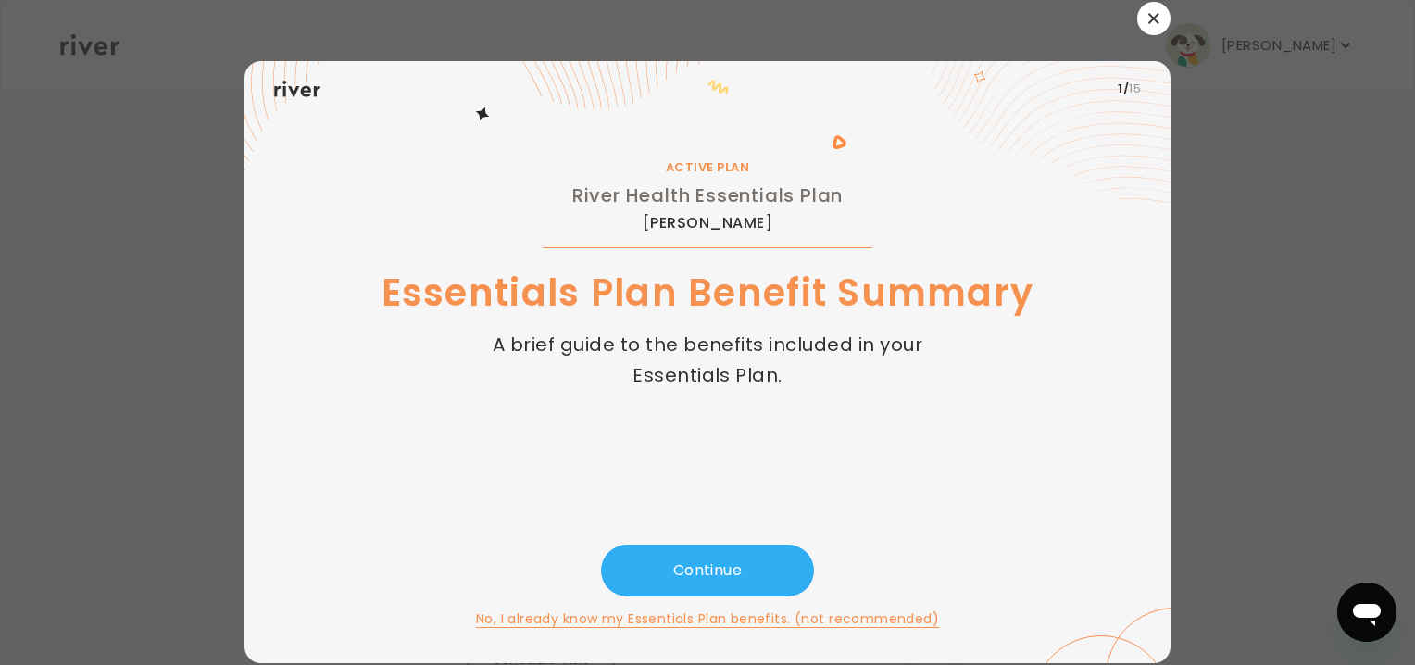
click at [1148, 22] on icon "button" at bounding box center [1153, 18] width 10 height 10
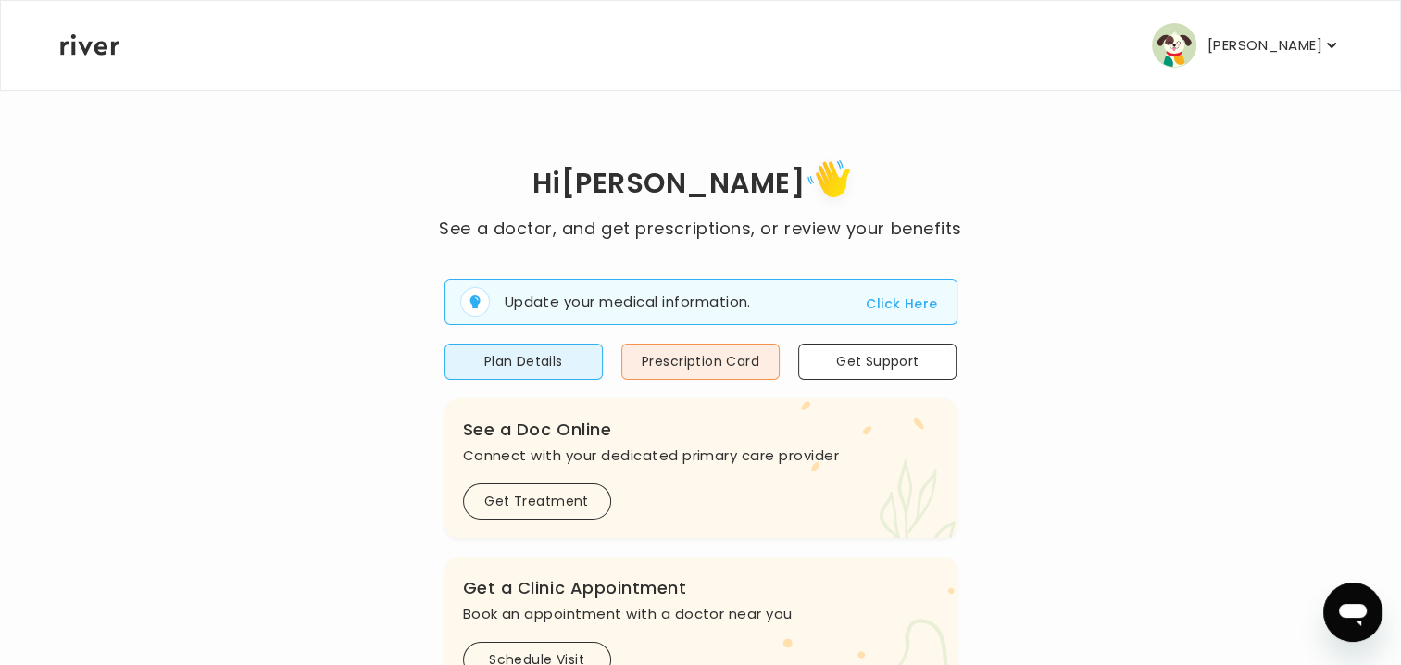
click at [883, 307] on button "Click Here" at bounding box center [901, 304] width 71 height 22
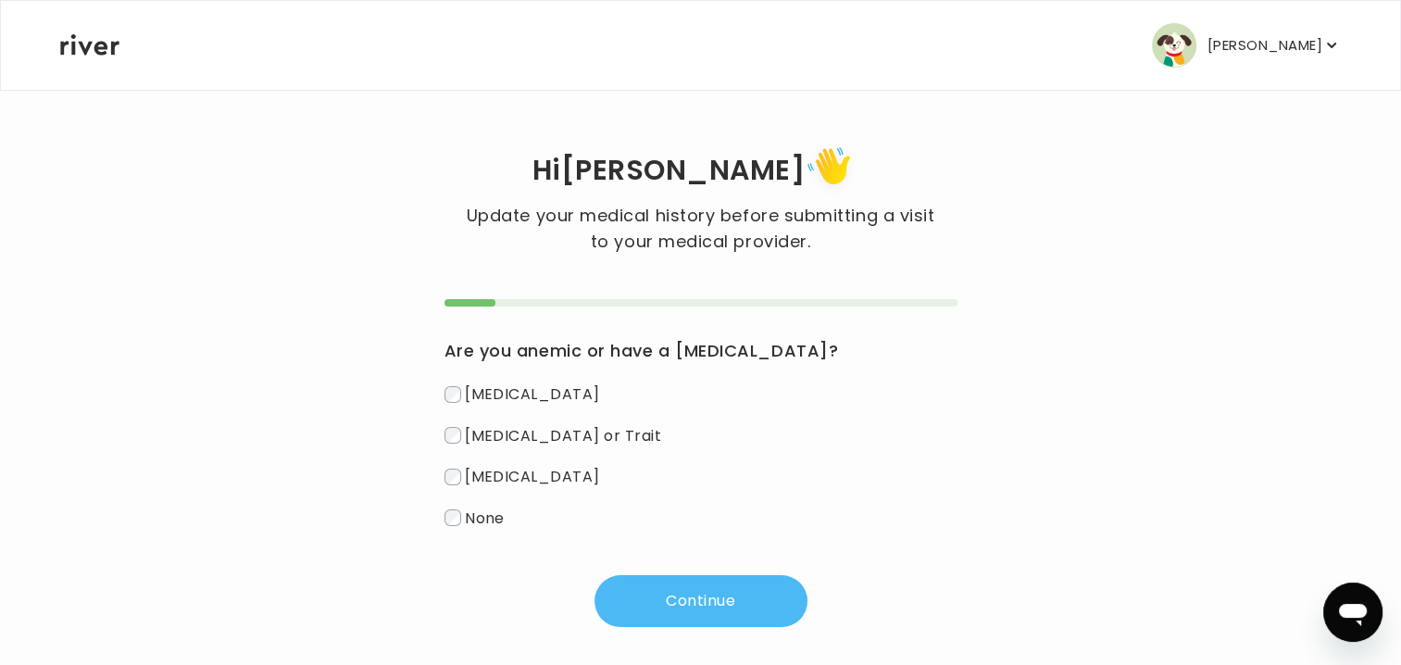
click at [751, 604] on button "Continue" at bounding box center [700, 601] width 213 height 52
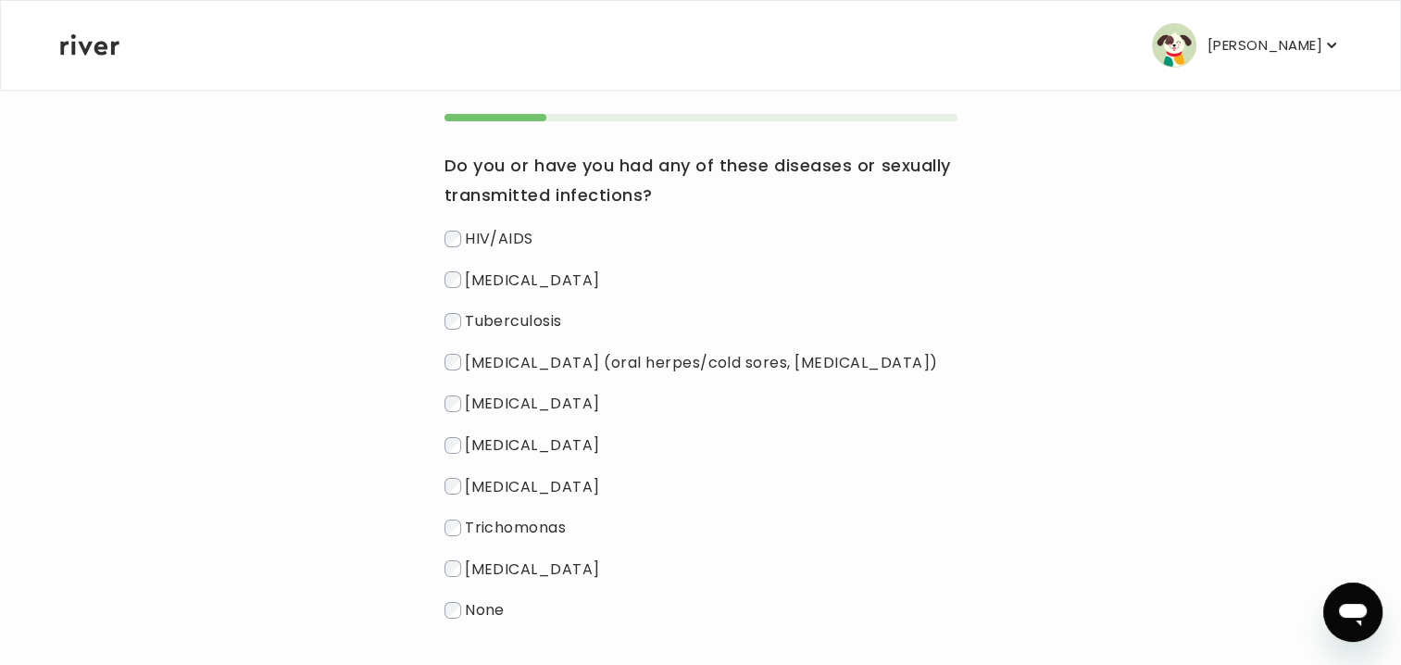
scroll to position [278, 0]
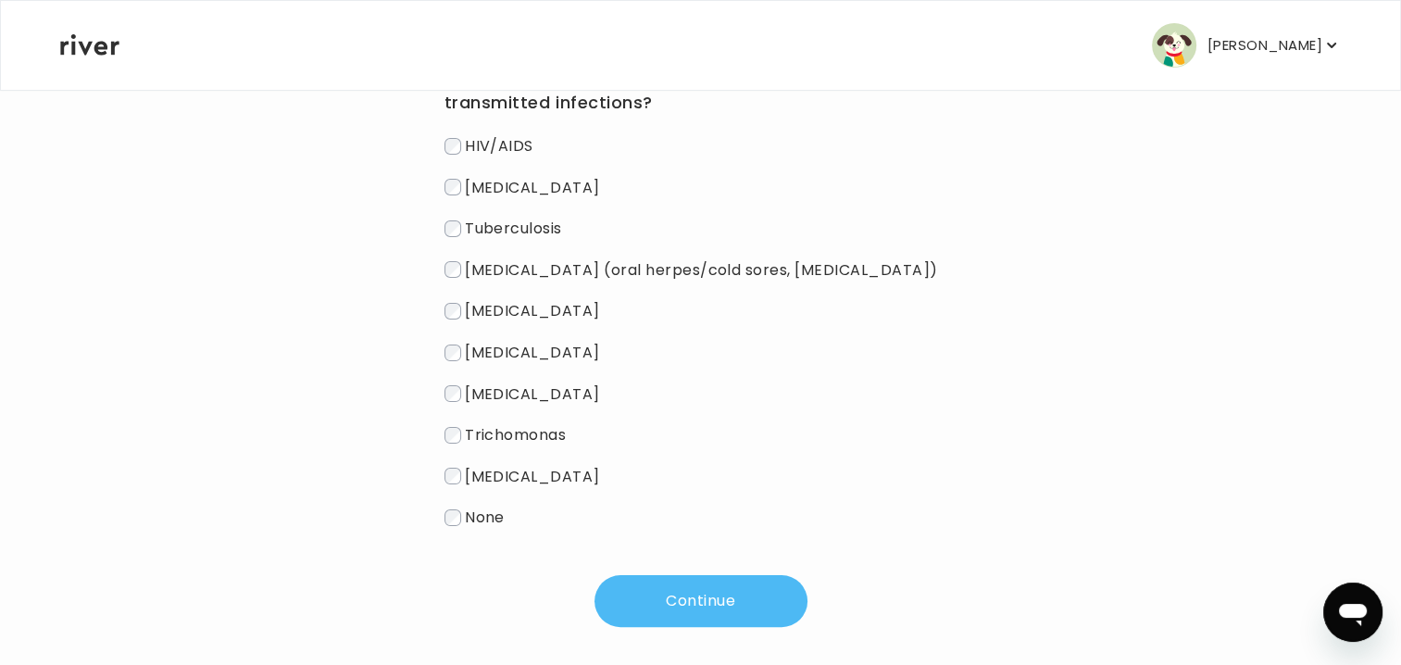
click at [674, 587] on button "Continue" at bounding box center [700, 601] width 213 height 52
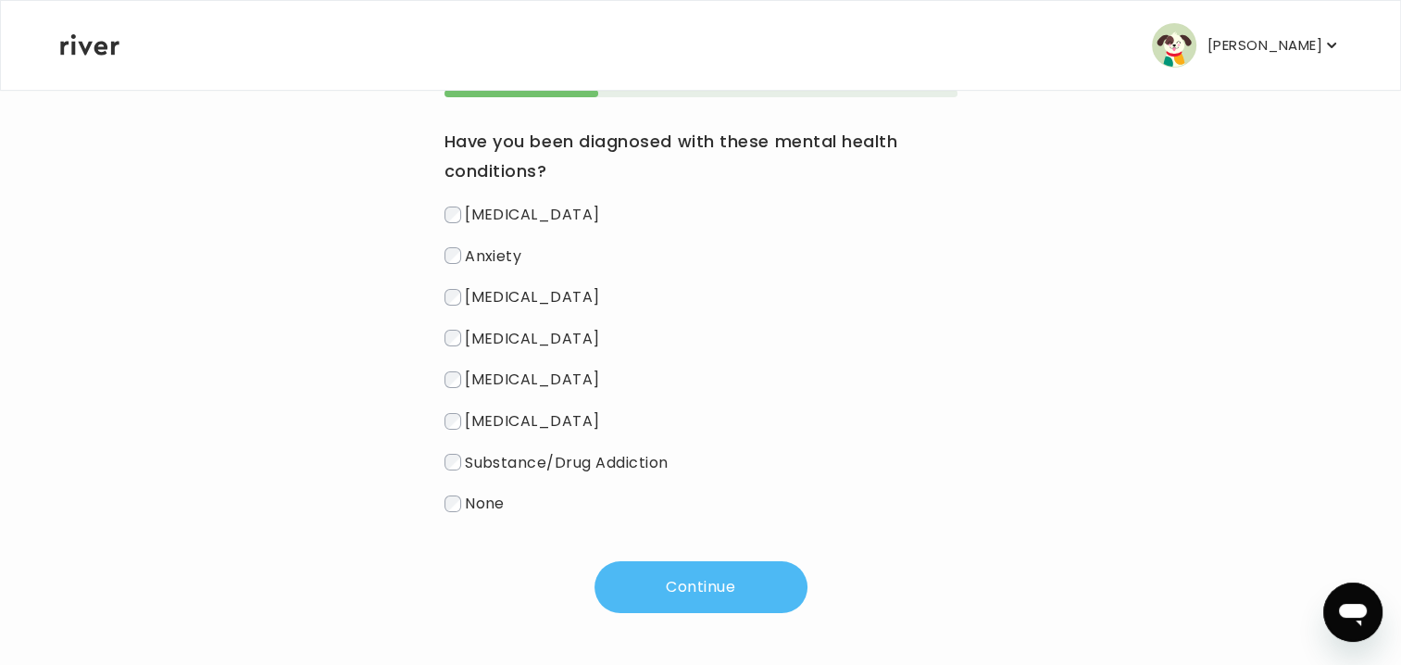
scroll to position [210, 0]
click at [444, 256] on div "Hi [PERSON_NAME] Update your medical history before submitting a visit to your …" at bounding box center [700, 271] width 1282 height 681
click at [693, 580] on button "Continue" at bounding box center [700, 587] width 213 height 52
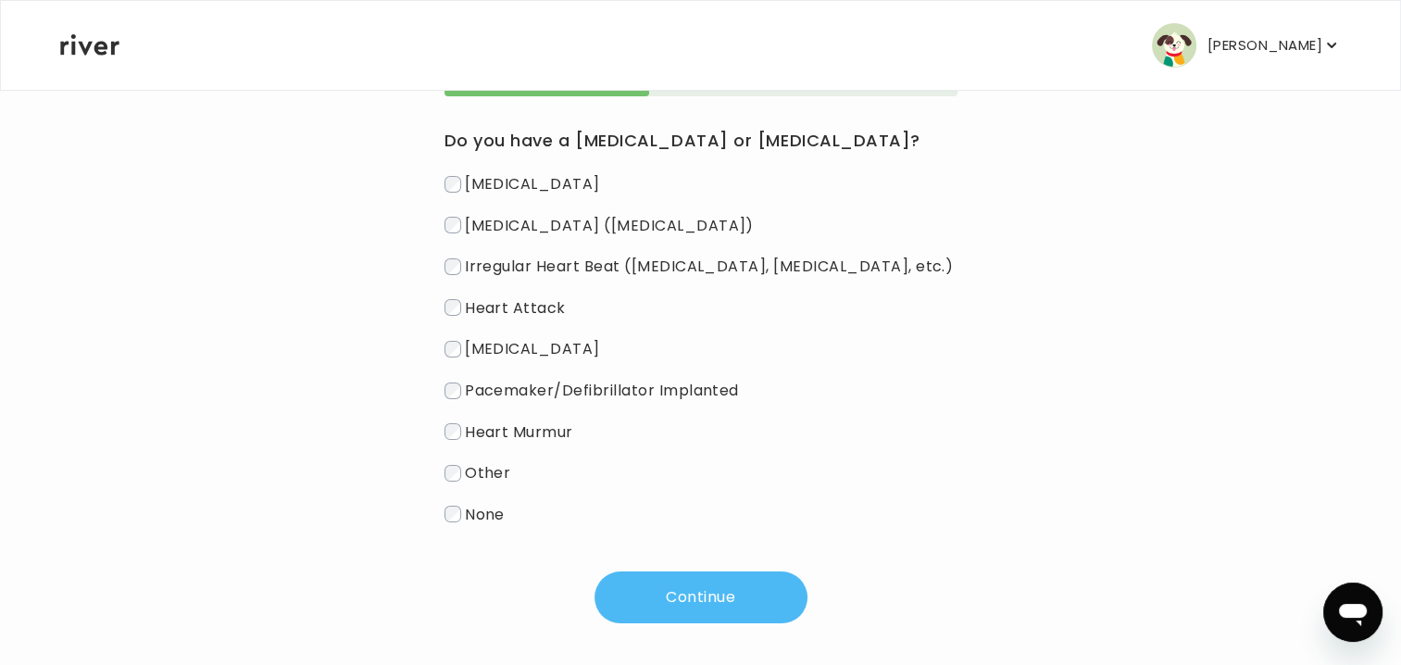
click at [699, 600] on button "Continue" at bounding box center [700, 597] width 213 height 52
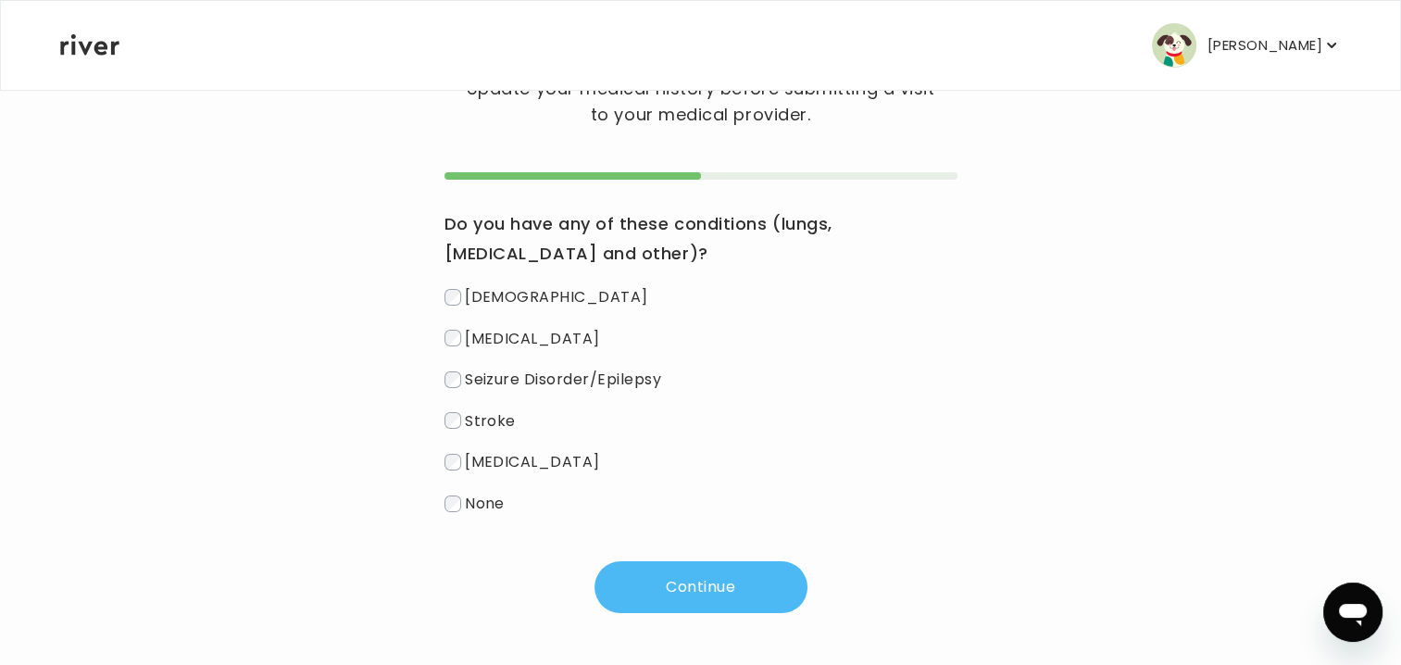
click at [706, 593] on button "Continue" at bounding box center [700, 587] width 213 height 52
click at [726, 581] on button "Continue" at bounding box center [700, 587] width 213 height 52
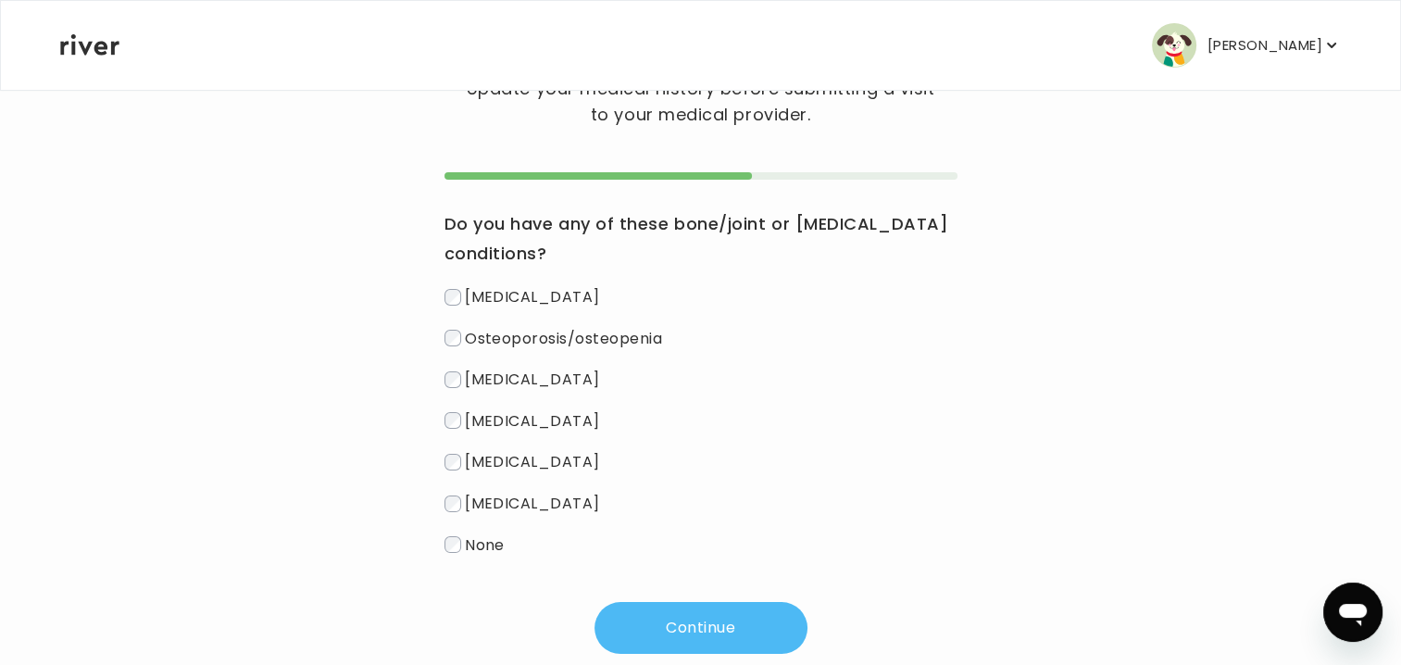
click at [682, 620] on button "Continue" at bounding box center [700, 628] width 213 height 52
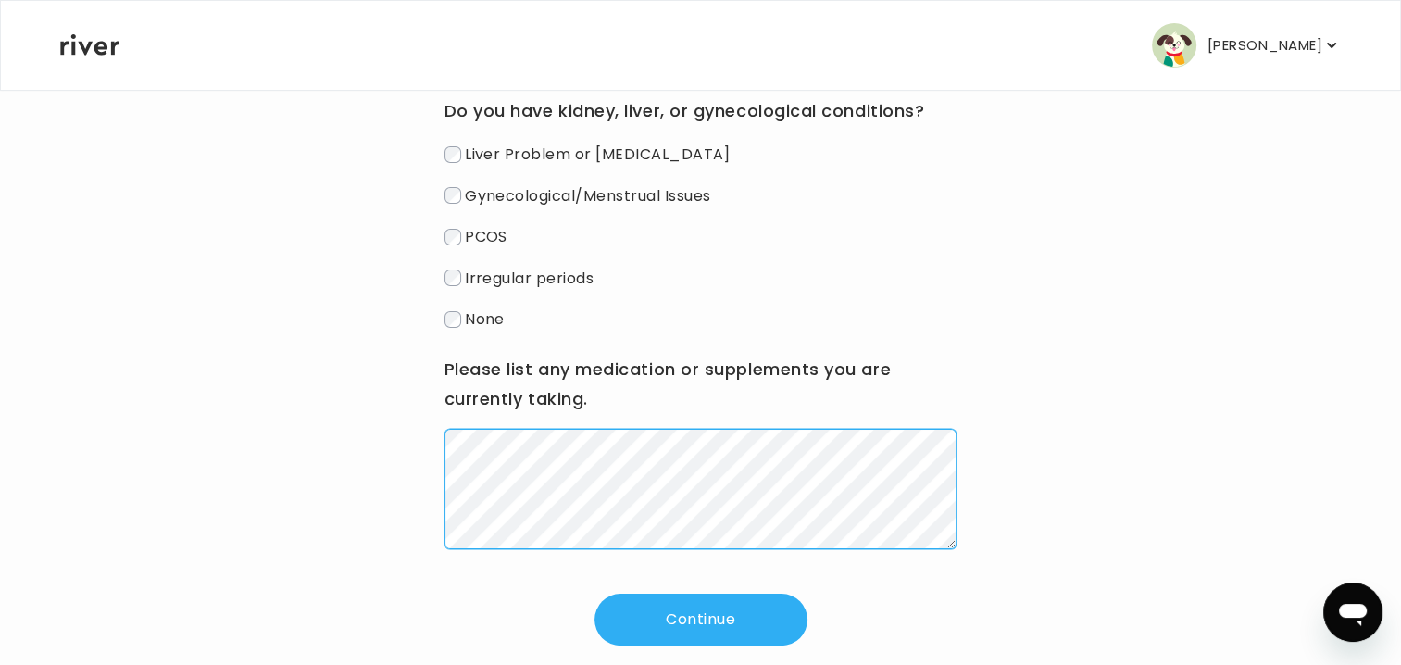
scroll to position [272, 0]
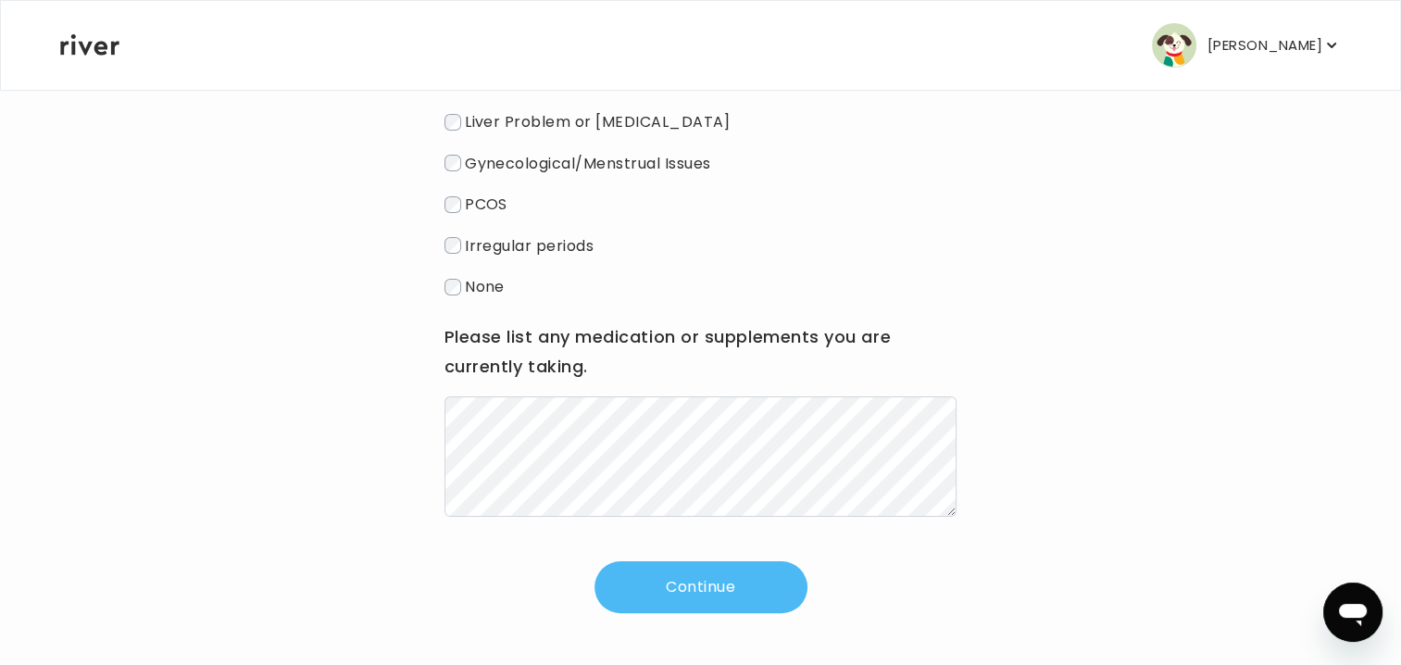
click at [700, 599] on button "Continue" at bounding box center [700, 587] width 213 height 52
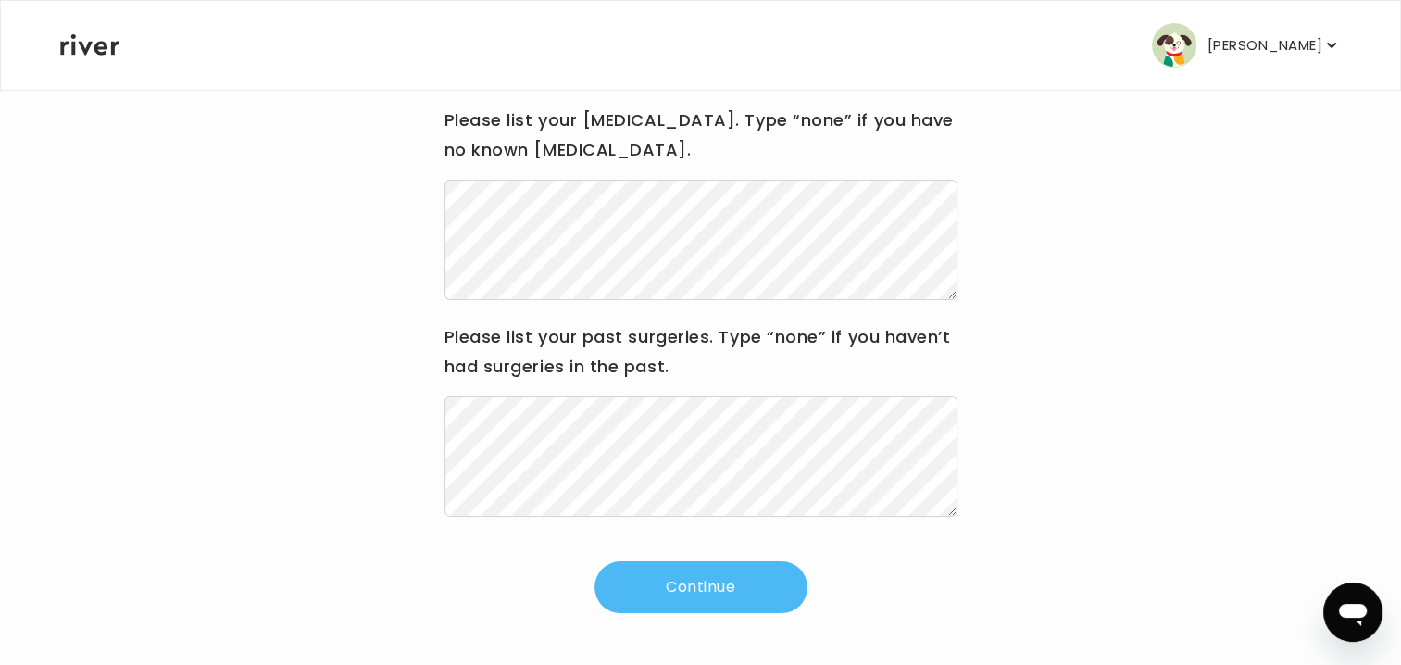
scroll to position [230, 0]
click at [709, 590] on button "Continue" at bounding box center [700, 587] width 213 height 52
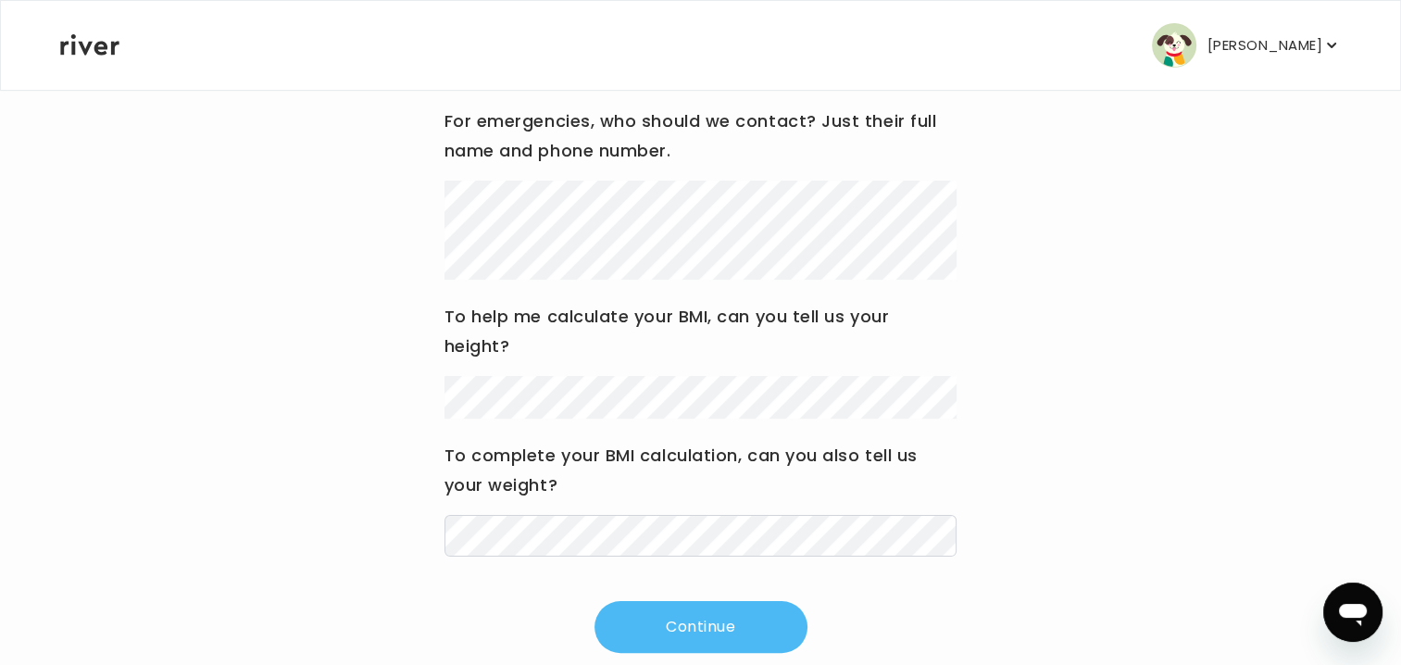
click at [711, 614] on button "Continue" at bounding box center [700, 627] width 213 height 52
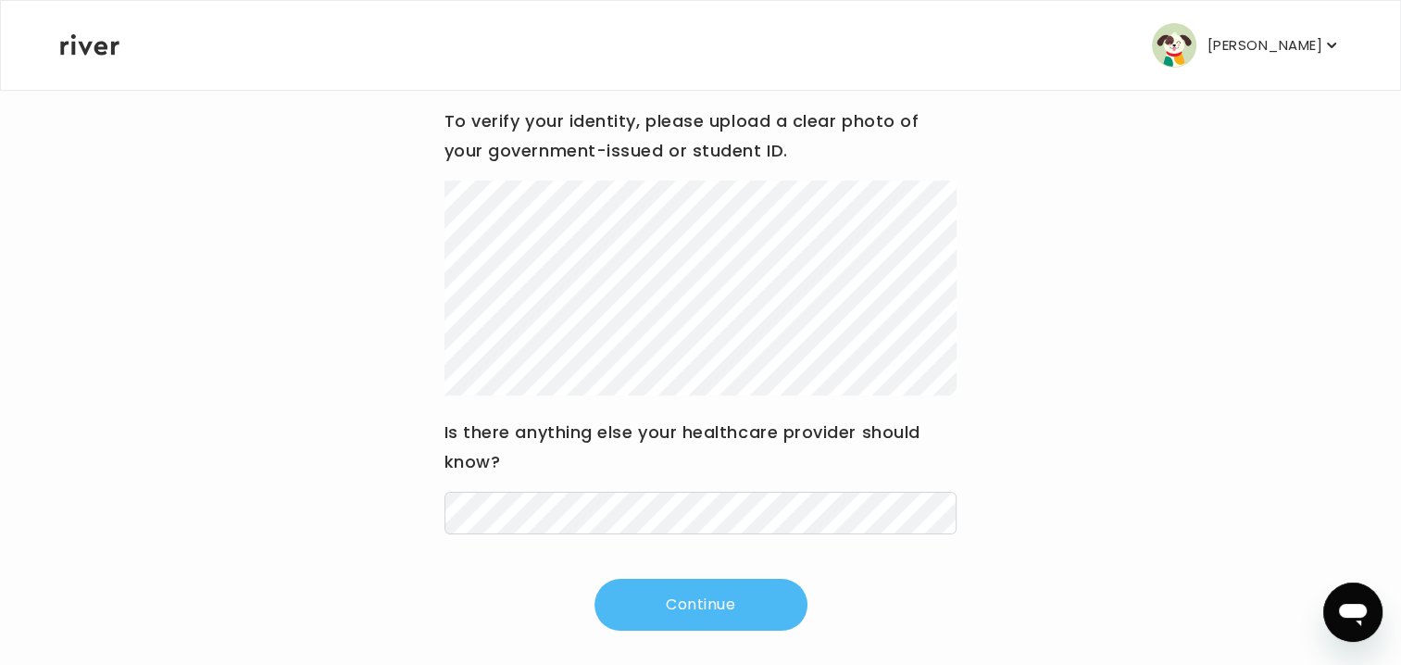
click at [695, 603] on button "Continue" at bounding box center [700, 605] width 213 height 52
click at [701, 615] on button "Continue" at bounding box center [700, 605] width 213 height 52
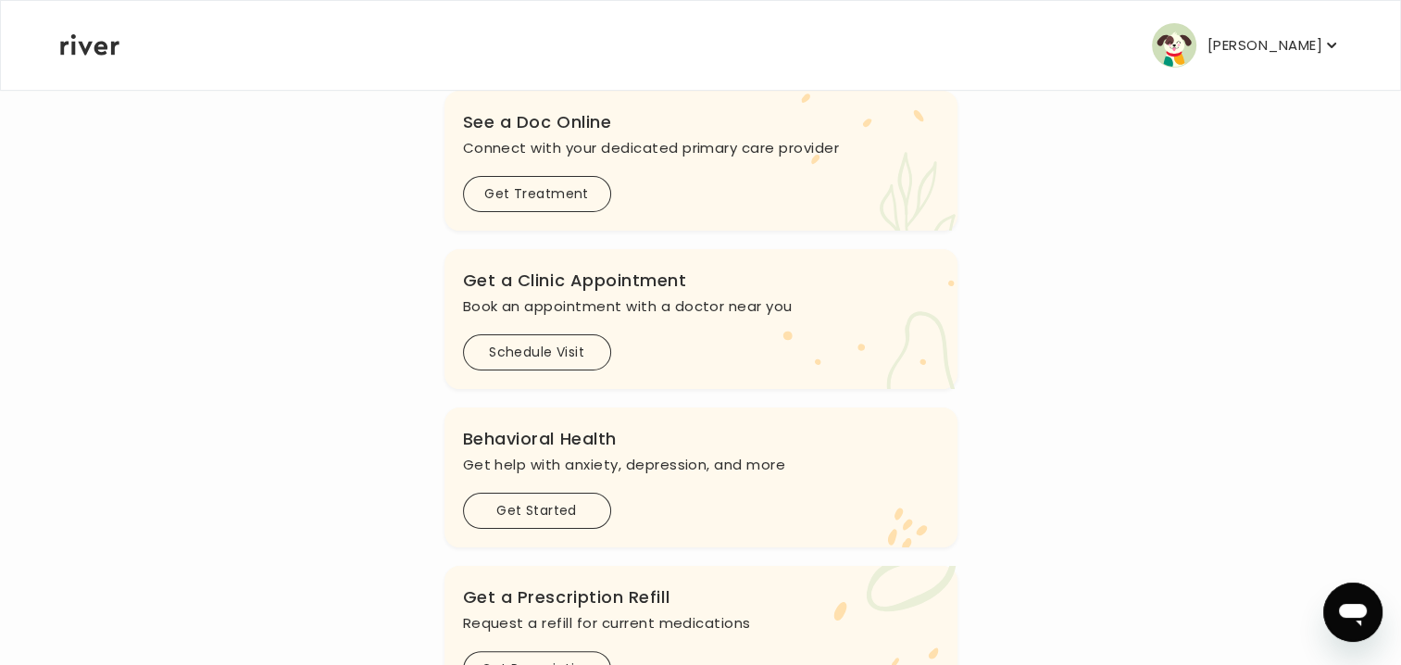
click at [1314, 45] on p "[PERSON_NAME]" at bounding box center [1264, 45] width 115 height 26
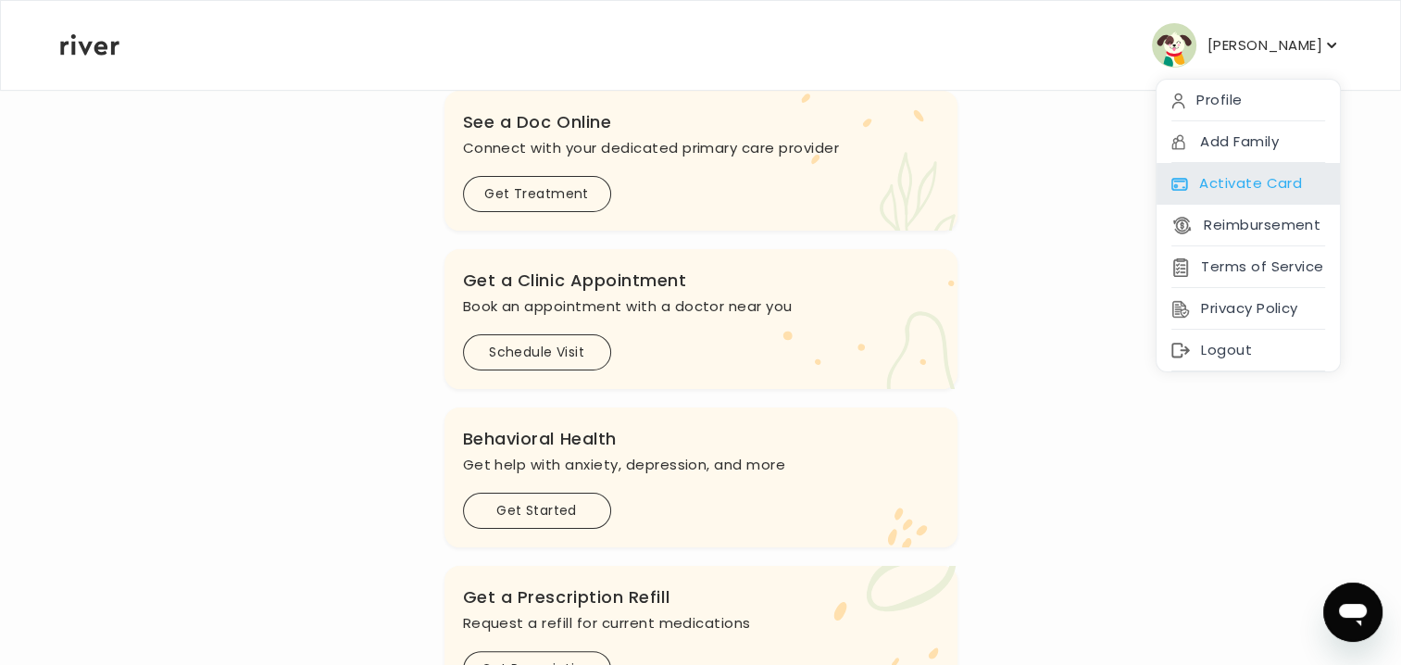
click at [1255, 192] on div "Activate Card" at bounding box center [1247, 184] width 183 height 42
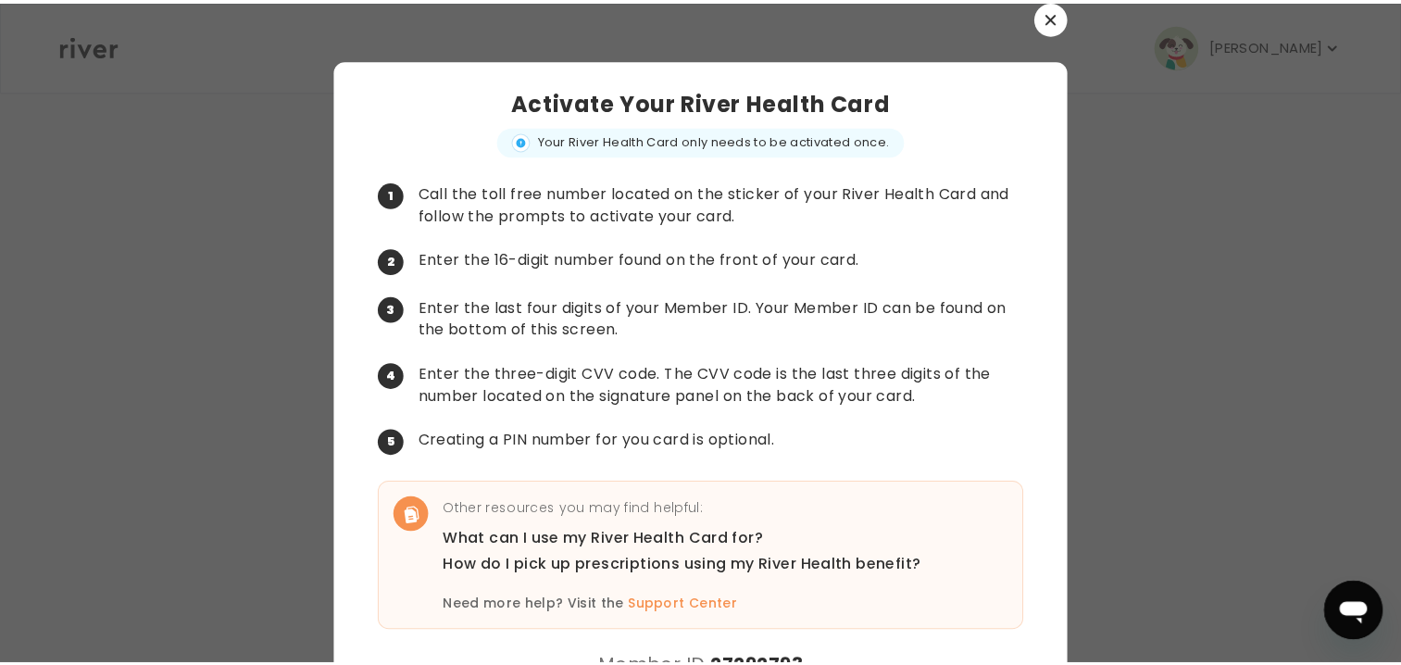
scroll to position [40, 0]
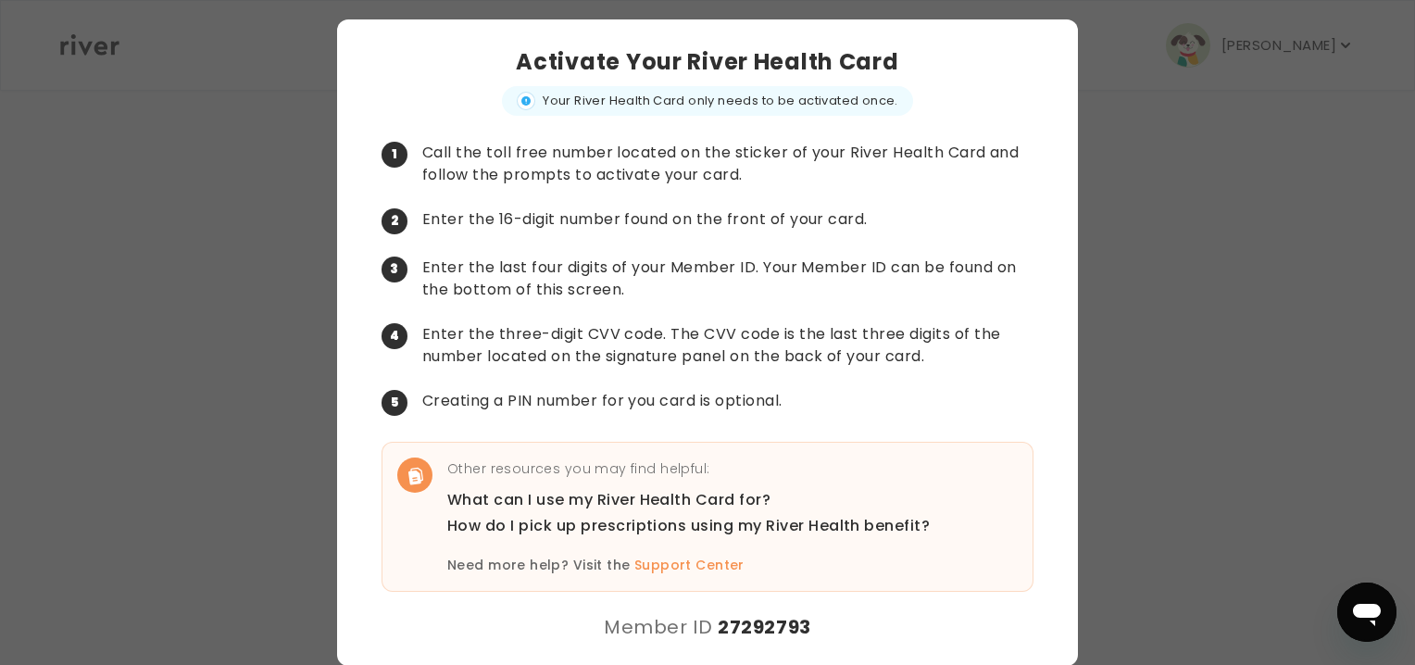
click at [1126, 272] on div at bounding box center [707, 332] width 1415 height 665
click at [1104, 260] on div at bounding box center [707, 332] width 1415 height 665
click at [1153, 246] on div at bounding box center [707, 332] width 1415 height 665
click at [1166, 106] on div at bounding box center [707, 332] width 1415 height 665
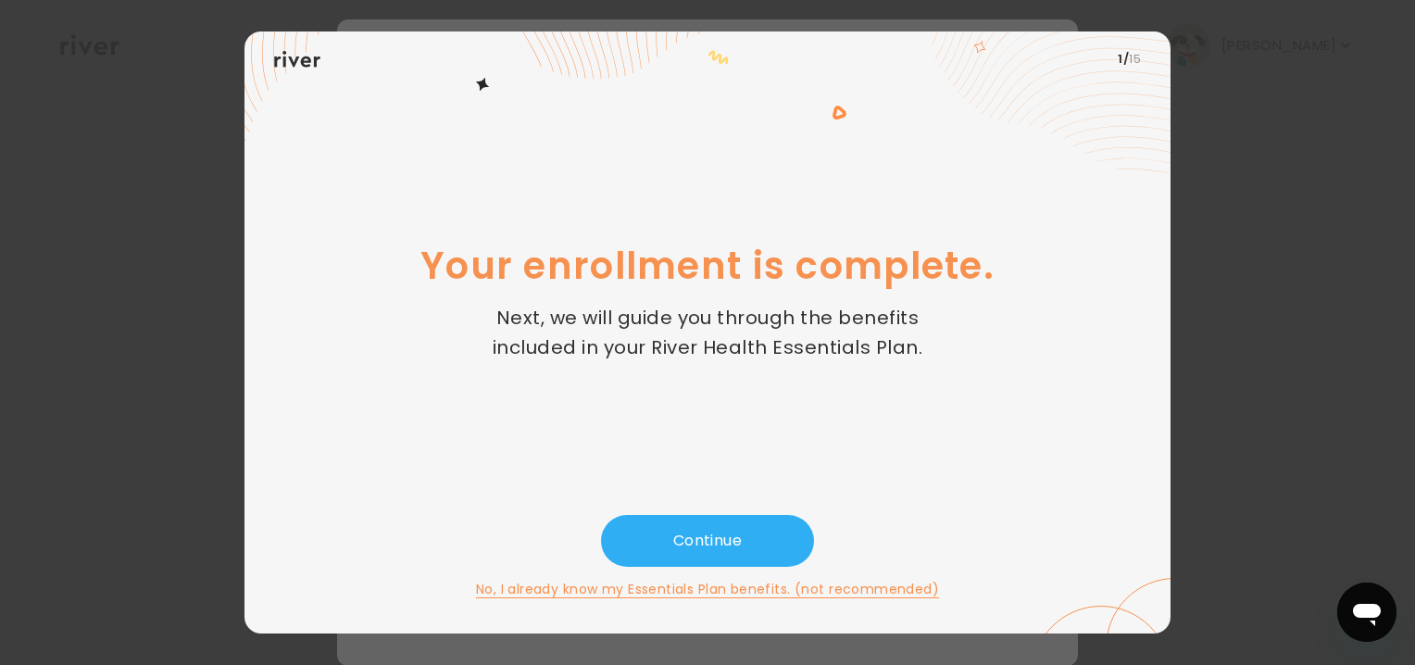
click at [818, 583] on button "No, I already know my Essentials Plan benefits. (not recommended)" at bounding box center [707, 589] width 463 height 22
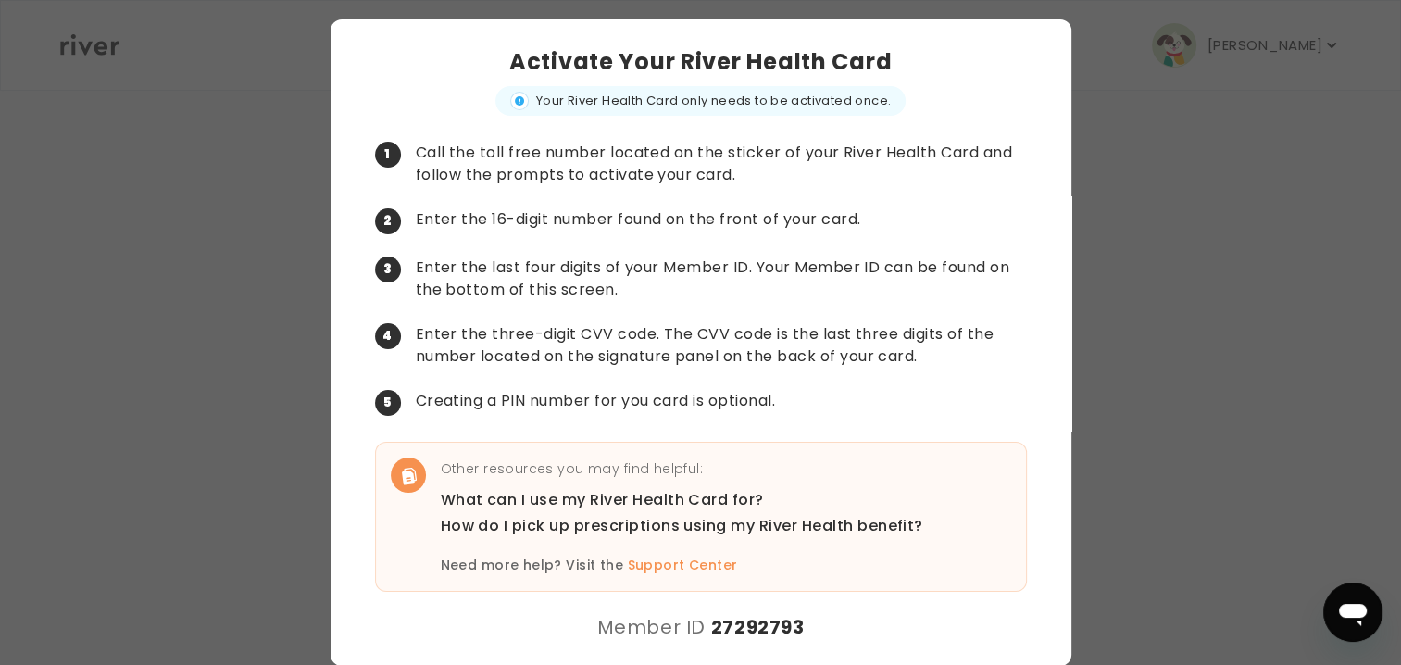
drag, startPoint x: 1178, startPoint y: 145, endPoint x: 1039, endPoint y: 111, distance: 143.0
click at [1039, 111] on div "Activate Your River Health Card Your River Health Card only needs to be activat…" at bounding box center [701, 342] width 741 height 646
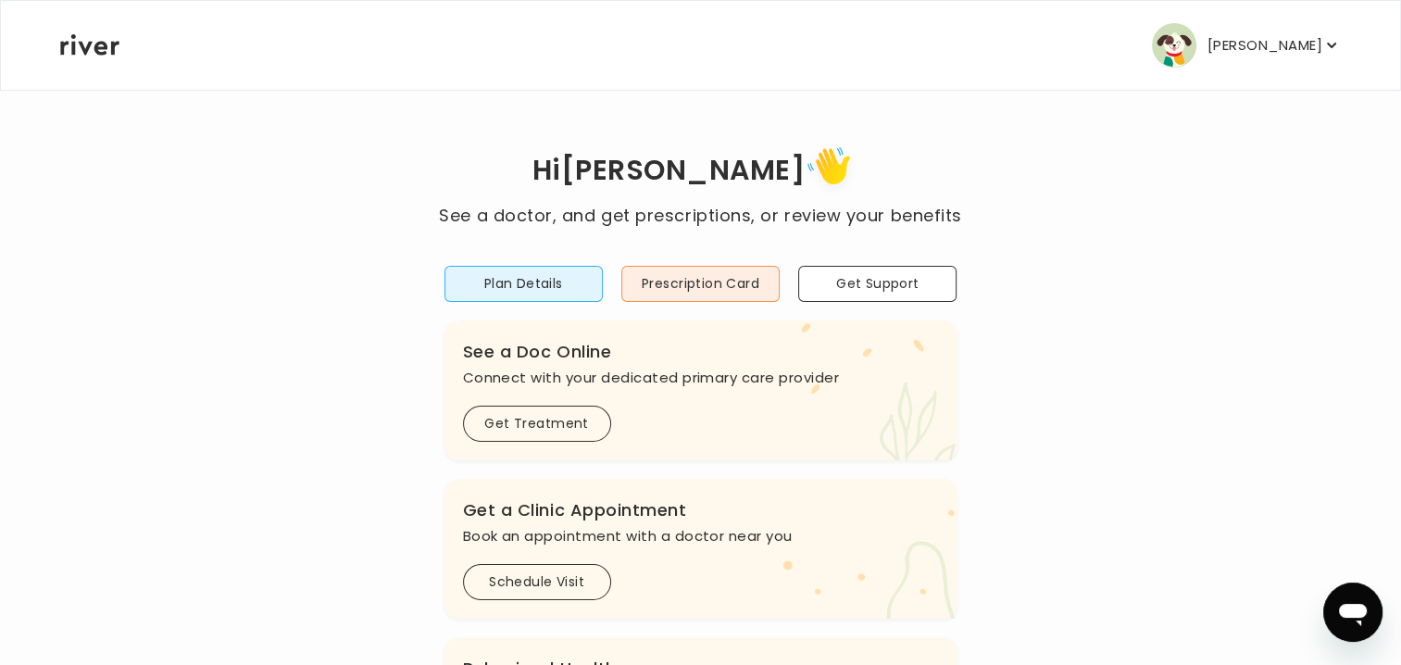
click at [100, 54] on icon at bounding box center [89, 44] width 59 height 21
click at [100, 47] on icon at bounding box center [89, 44] width 59 height 21
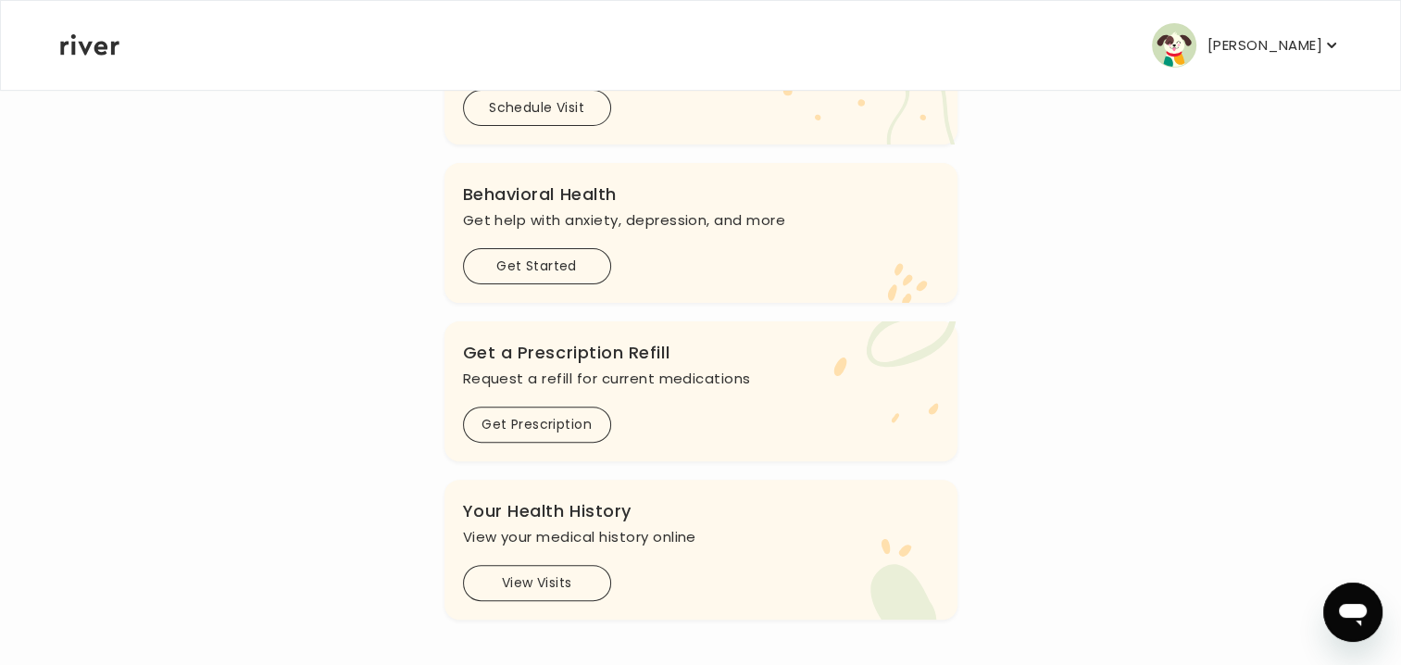
scroll to position [478, 0]
